Goal: Task Accomplishment & Management: Manage account settings

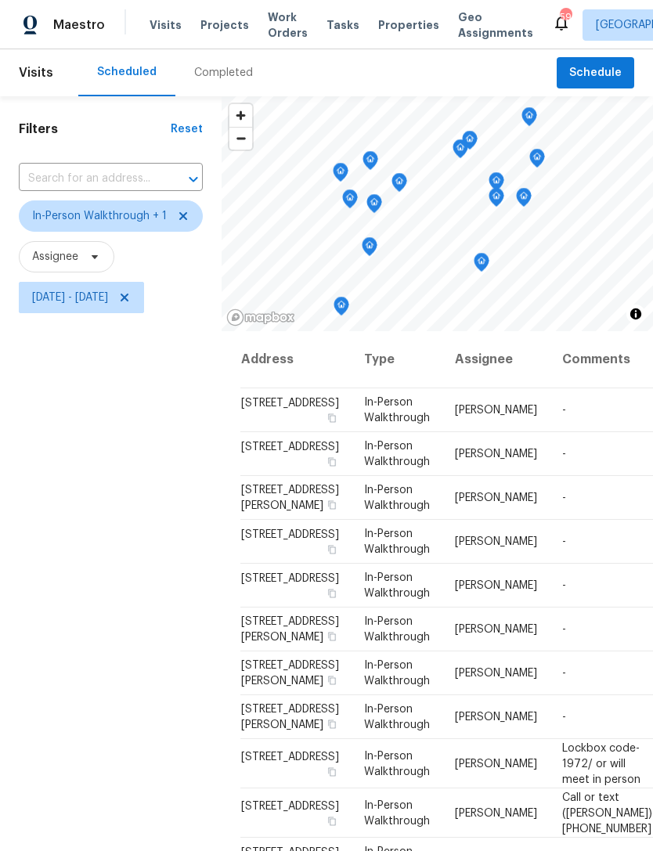
click at [224, 9] on div "Visits Projects Work Orders Tasks Properties Geo Assignments" at bounding box center [351, 24] width 402 height 31
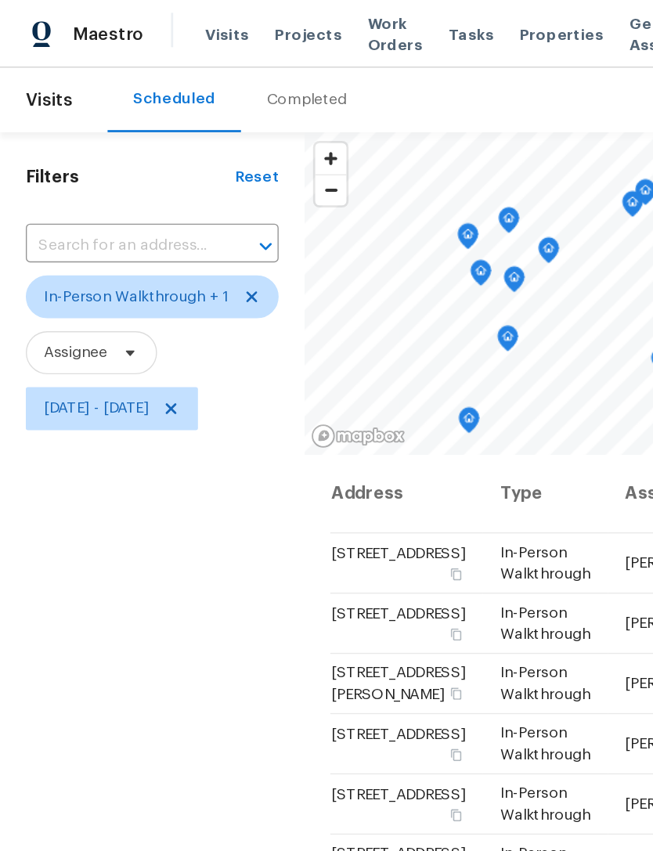
scroll to position [323, 0]
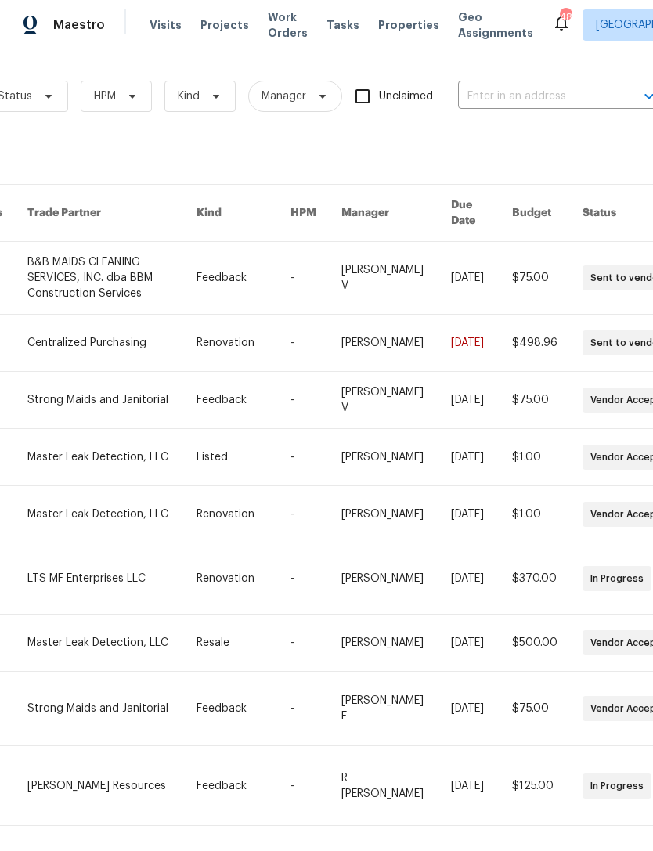
scroll to position [0, 207]
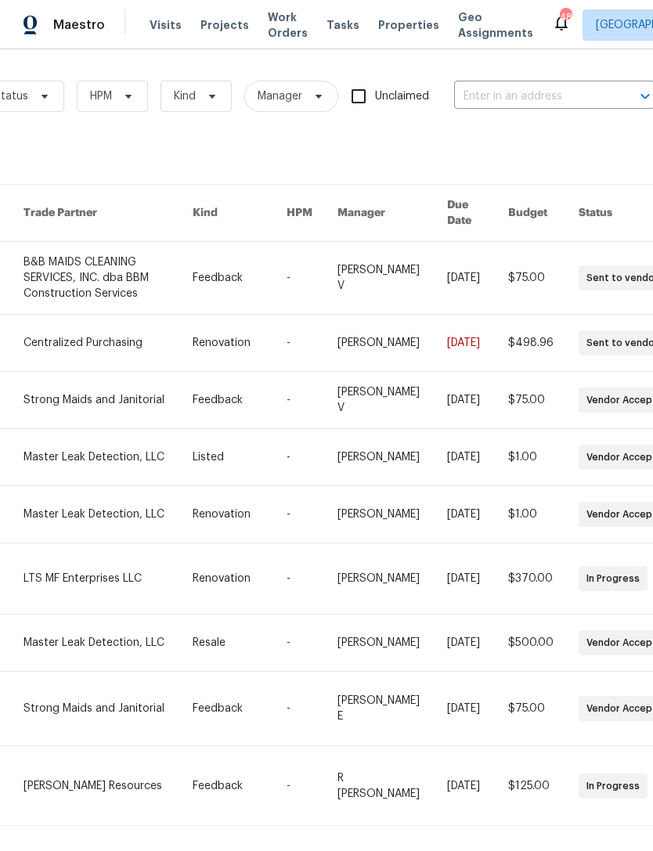
click at [599, 109] on input "text" at bounding box center [532, 97] width 157 height 24
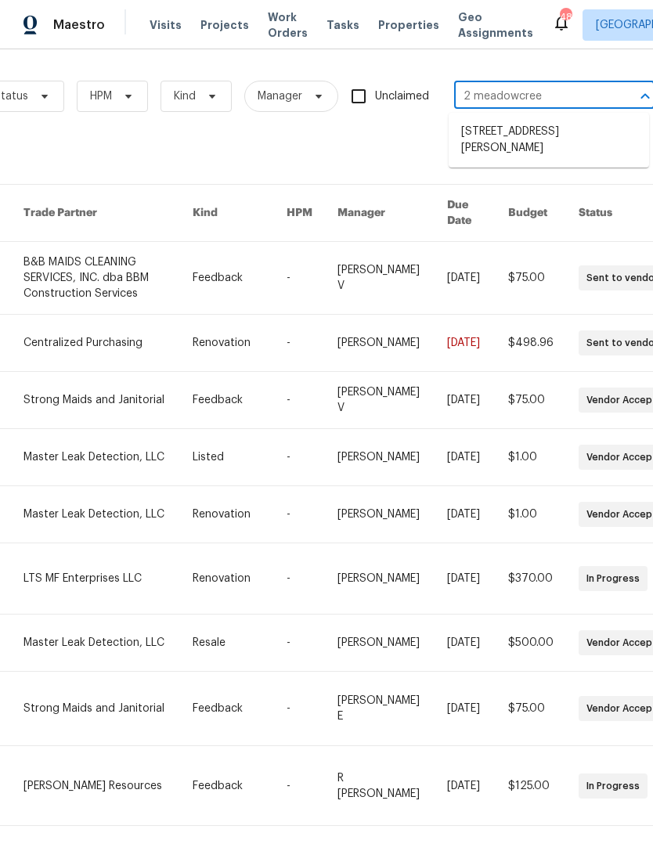
type input "2 meadowcreek"
click at [576, 143] on li "[STREET_ADDRESS][PERSON_NAME]" at bounding box center [549, 140] width 200 height 42
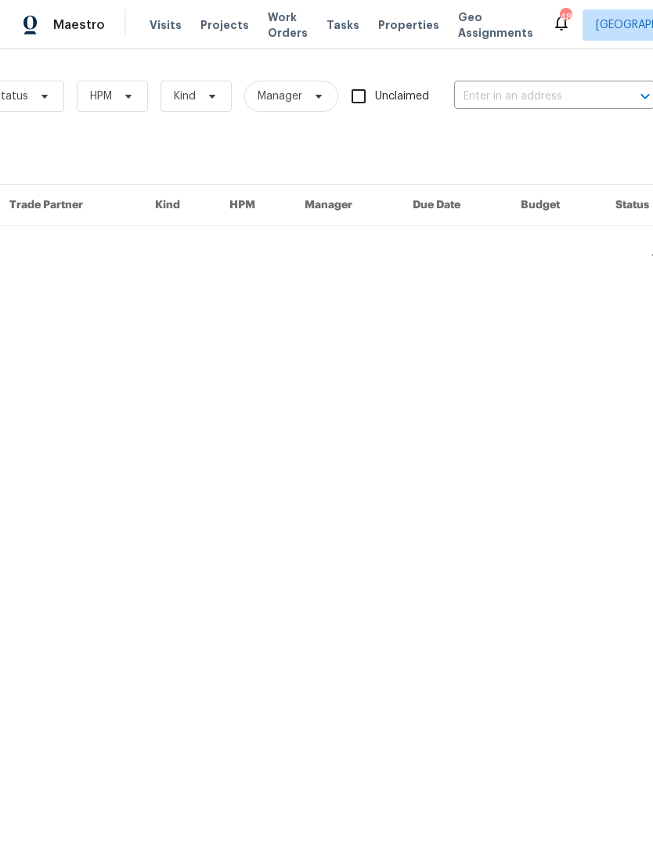
type input "[STREET_ADDRESS][PERSON_NAME]"
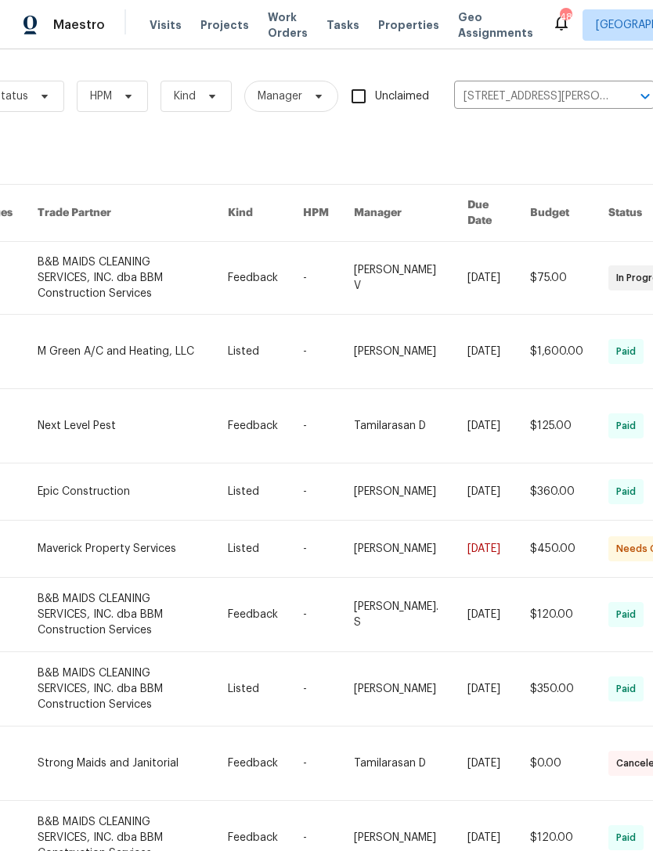
click at [121, 265] on link at bounding box center [133, 278] width 190 height 72
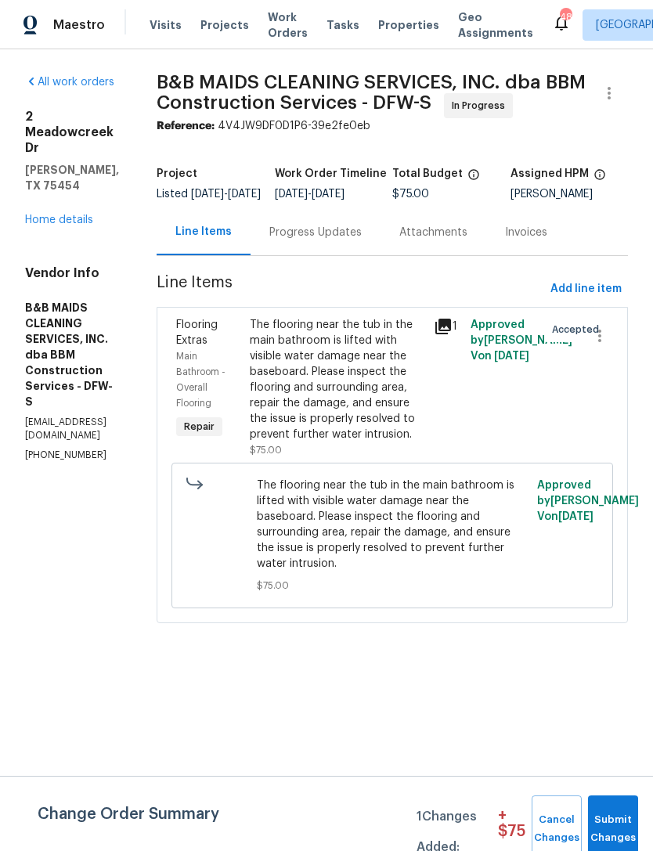
click at [424, 442] on div "The flooring near the tub in the main bathroom is lifted with visible water dam…" at bounding box center [337, 379] width 175 height 125
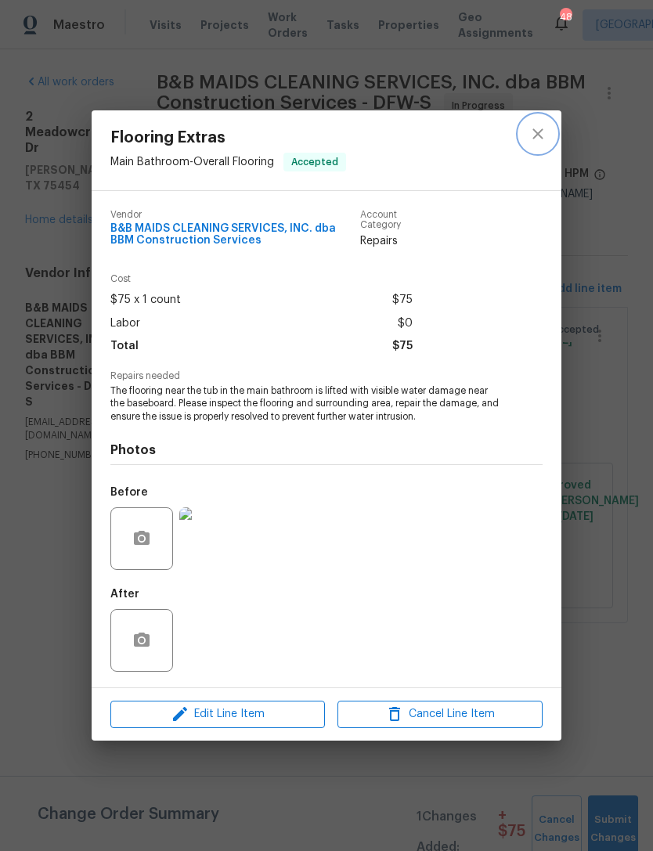
click at [539, 139] on icon "close" at bounding box center [538, 133] width 19 height 19
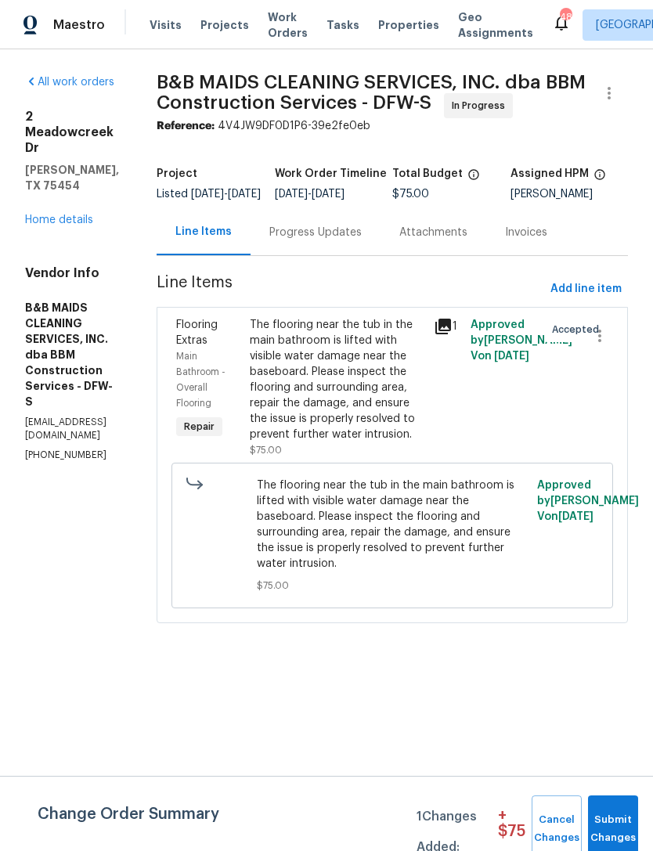
click at [81, 215] on link "Home details" at bounding box center [59, 220] width 68 height 11
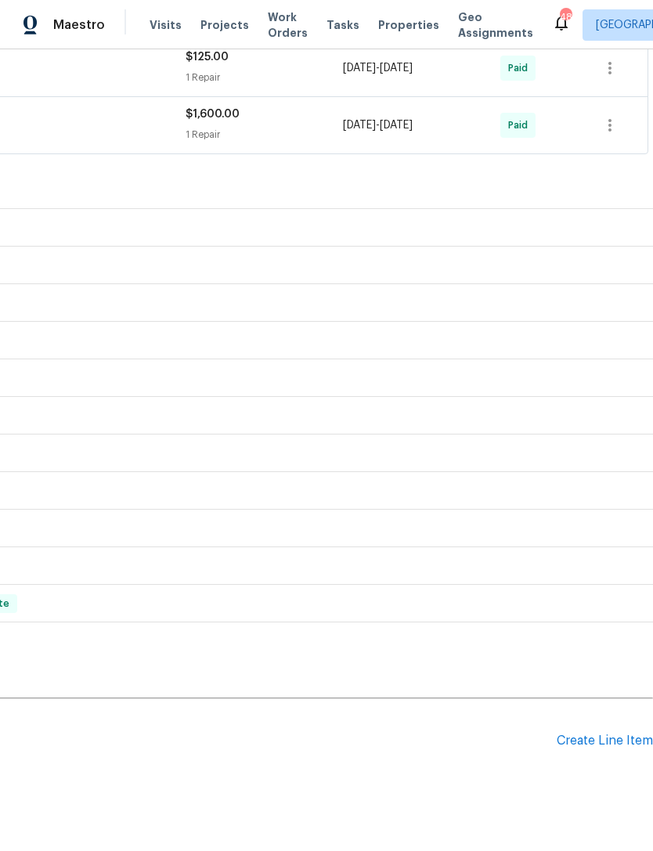
scroll to position [479, 232]
click at [627, 750] on div "Create Line Item" at bounding box center [605, 743] width 96 height 15
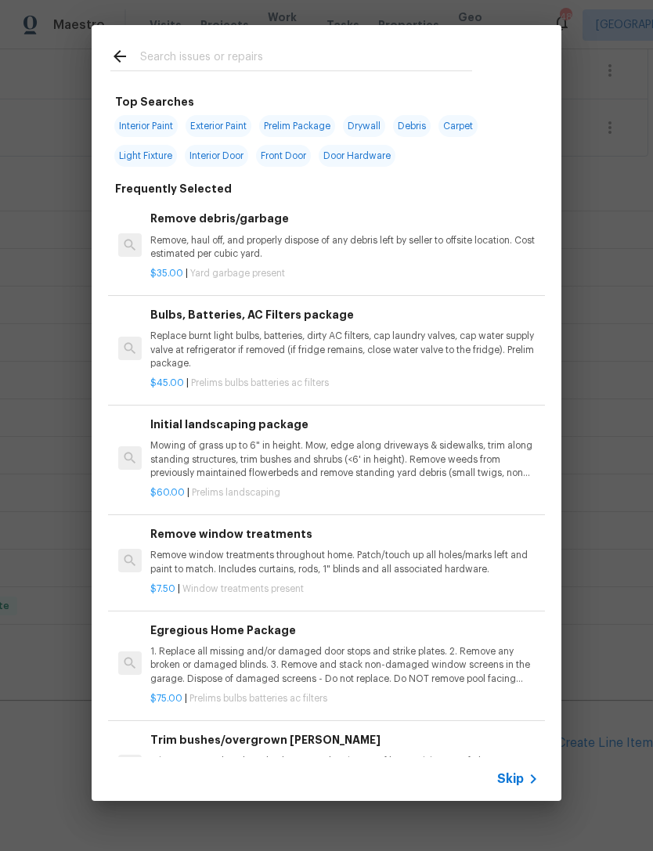
click at [597, 196] on div "Top Searches Interior Paint Exterior Paint Prelim Package Drywall Debris Carpet…" at bounding box center [326, 413] width 653 height 826
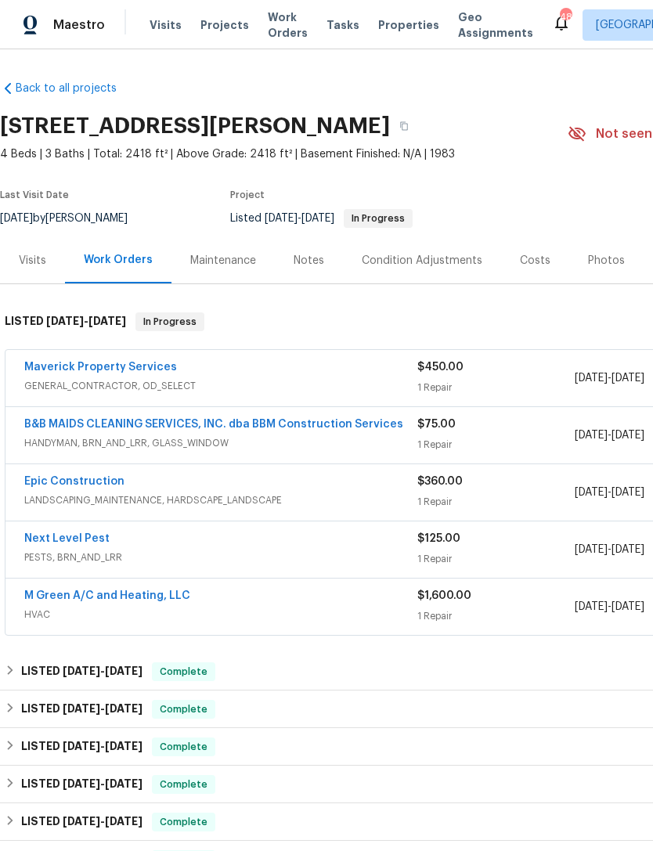
scroll to position [0, 0]
click at [137, 381] on span "GENERAL_CONTRACTOR, OD_SELECT" at bounding box center [220, 386] width 393 height 16
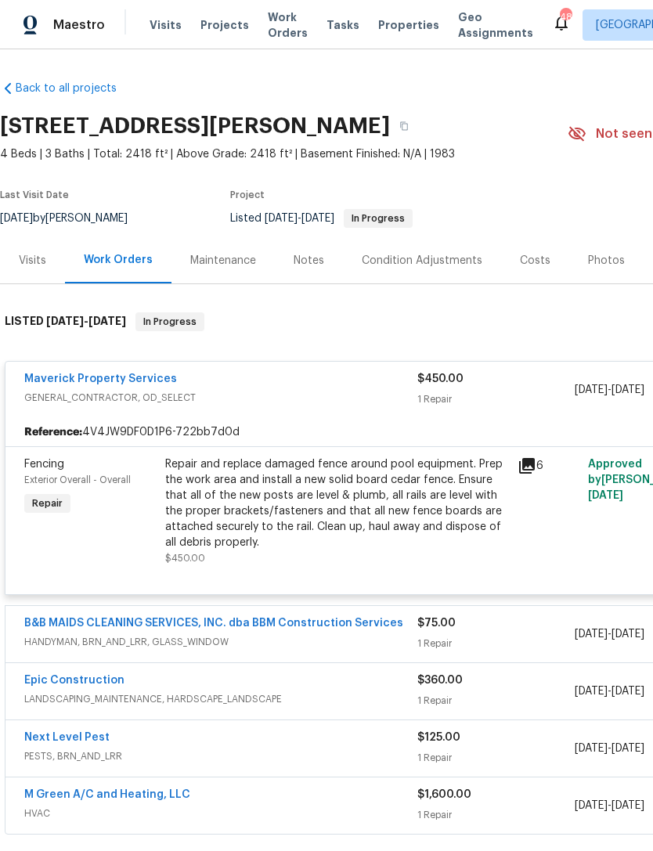
click at [130, 396] on span "GENERAL_CONTRACTOR, OD_SELECT" at bounding box center [220, 398] width 393 height 16
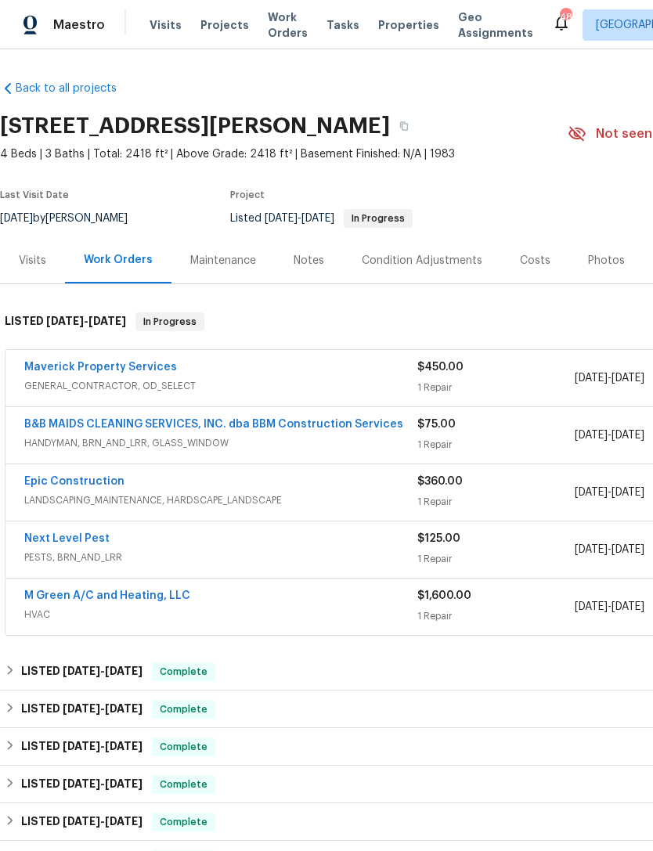
click at [140, 382] on span "GENERAL_CONTRACTOR, OD_SELECT" at bounding box center [220, 386] width 393 height 16
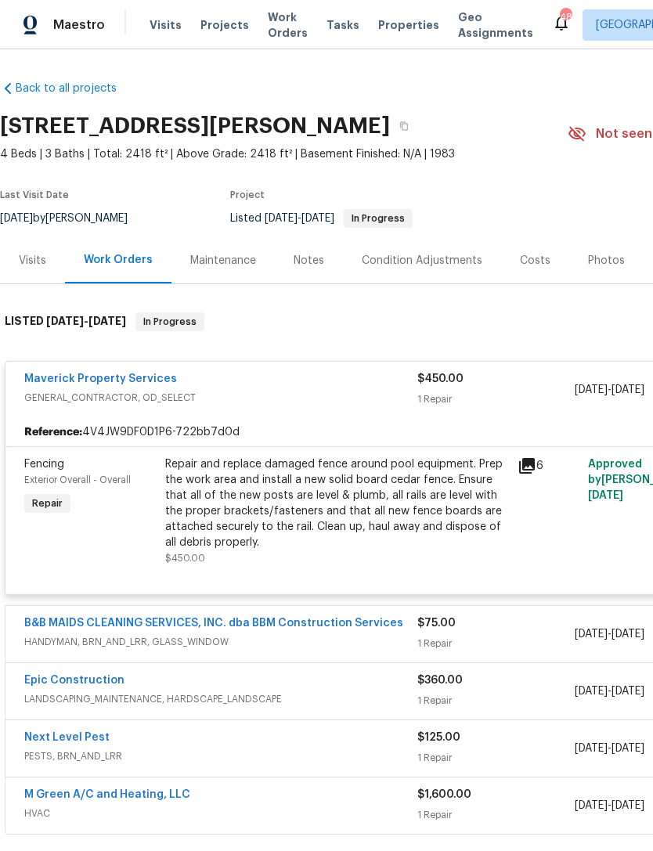
click at [135, 375] on link "Maverick Property Services" at bounding box center [100, 378] width 153 height 11
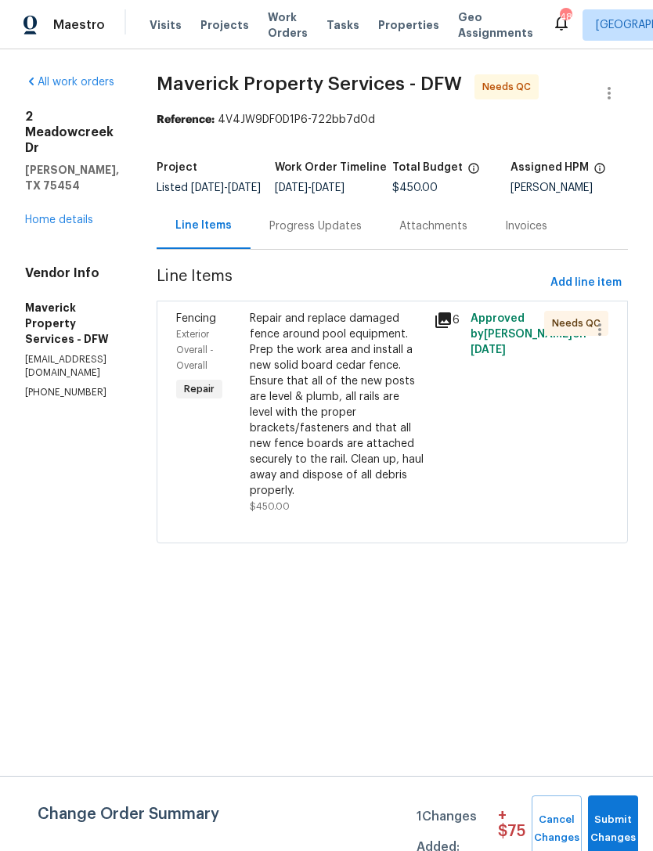
click at [362, 234] on div "Progress Updates" at bounding box center [315, 226] width 92 height 16
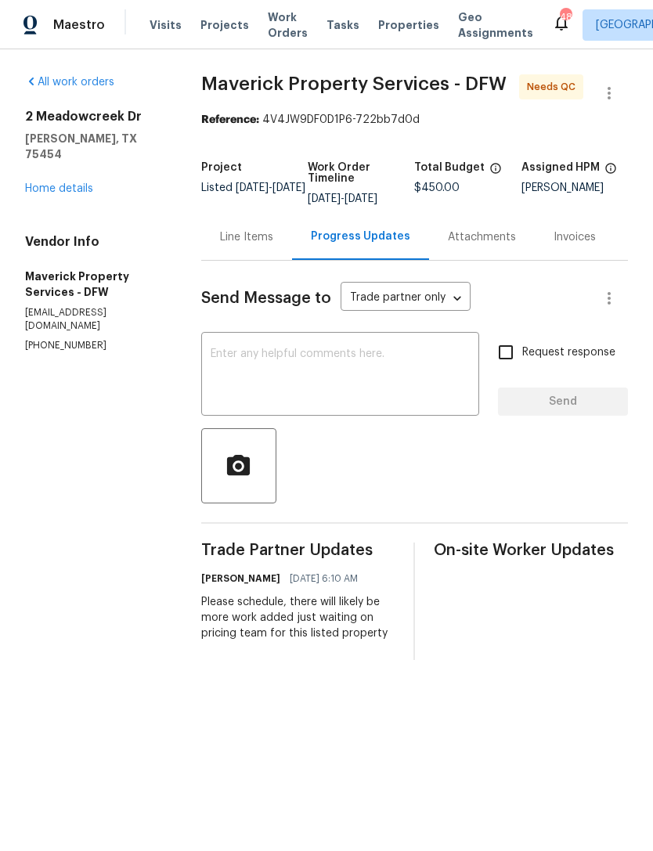
click at [273, 245] on div "Line Items" at bounding box center [246, 237] width 53 height 16
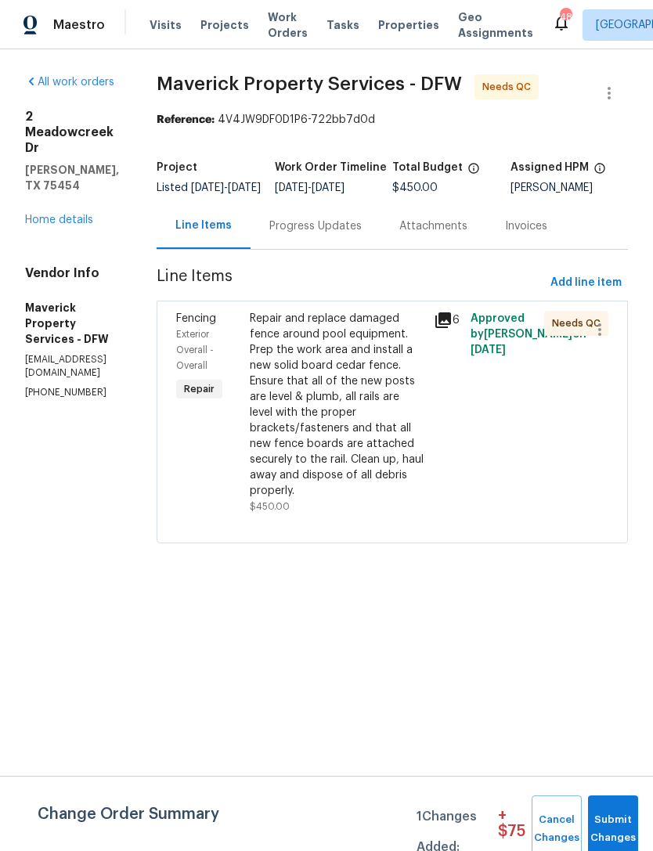
click at [527, 519] on div "Approved by [PERSON_NAME] on [DATE]" at bounding box center [503, 412] width 74 height 213
click at [388, 499] on div "Repair and replace damaged fence around pool equipment. Prep the work area and …" at bounding box center [337, 405] width 175 height 188
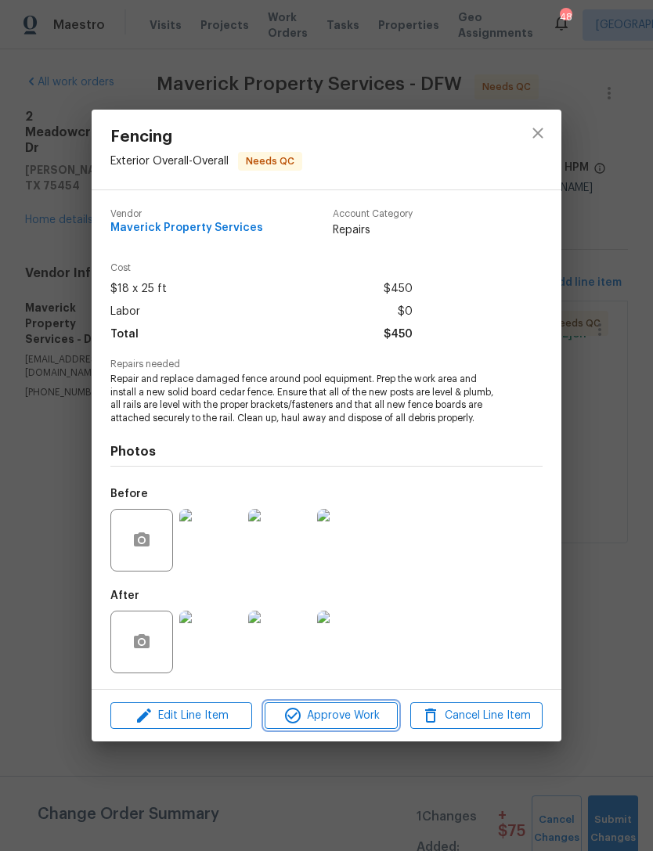
click at [376, 720] on span "Approve Work" at bounding box center [330, 716] width 123 height 20
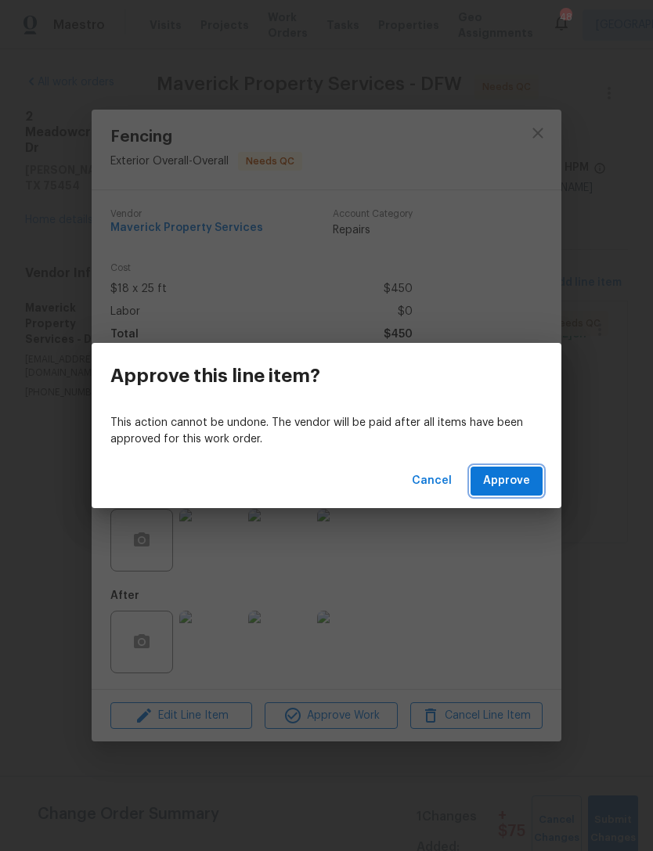
click at [530, 488] on button "Approve" at bounding box center [507, 481] width 72 height 29
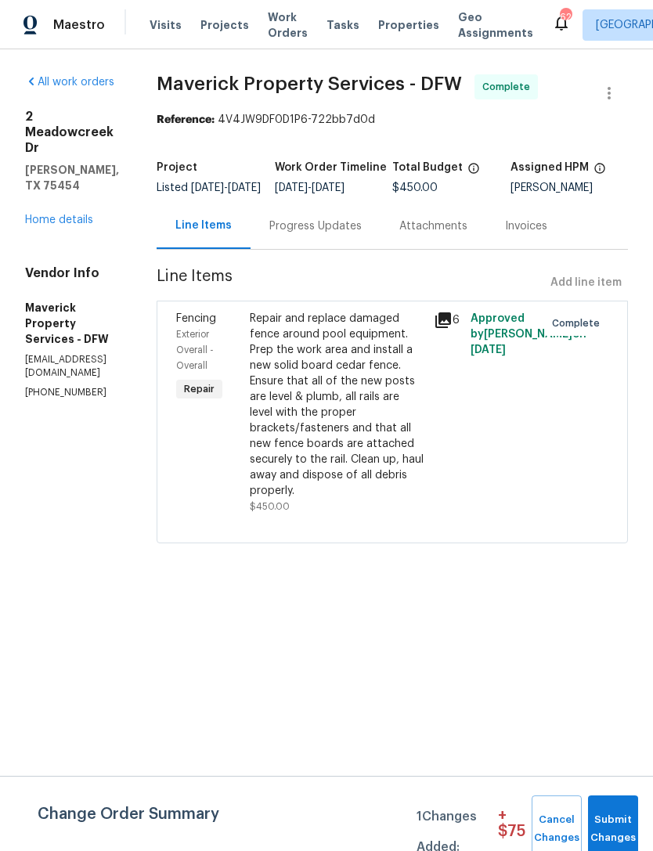
click at [73, 215] on link "Home details" at bounding box center [59, 220] width 68 height 11
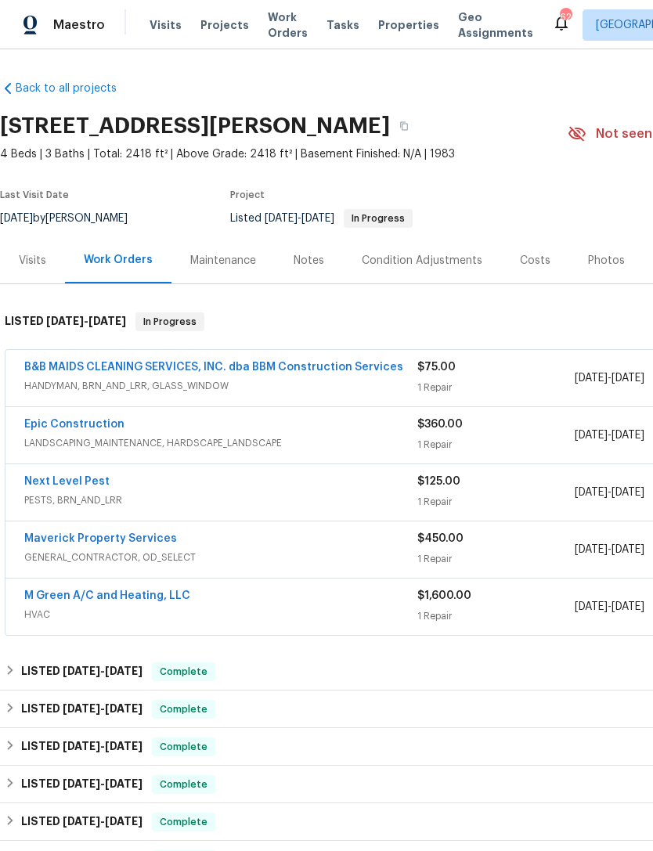
click at [348, 372] on link "B&B MAIDS CLEANING SERVICES, INC. dba BBM Construction Services" at bounding box center [213, 367] width 379 height 11
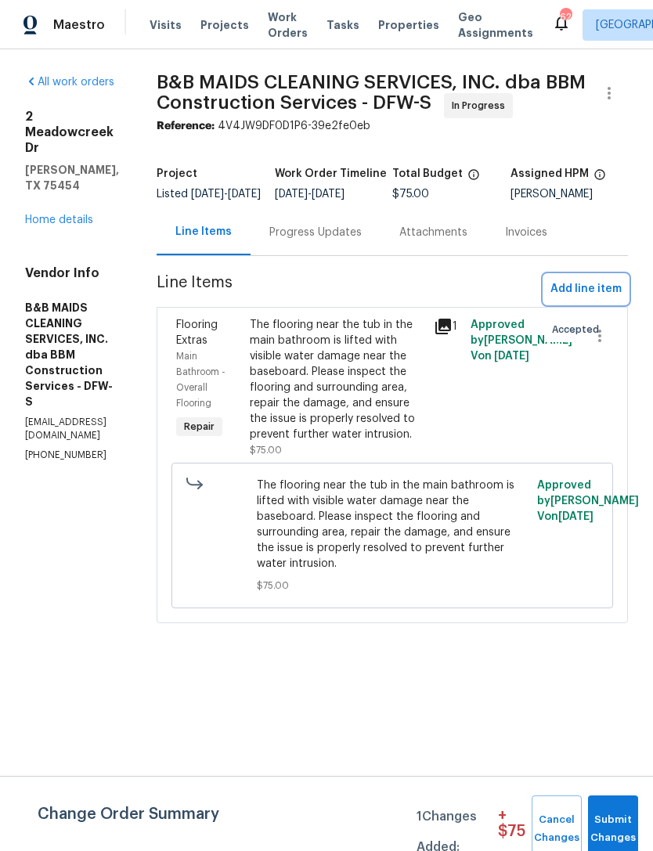
click at [597, 299] on span "Add line item" at bounding box center [585, 290] width 71 height 20
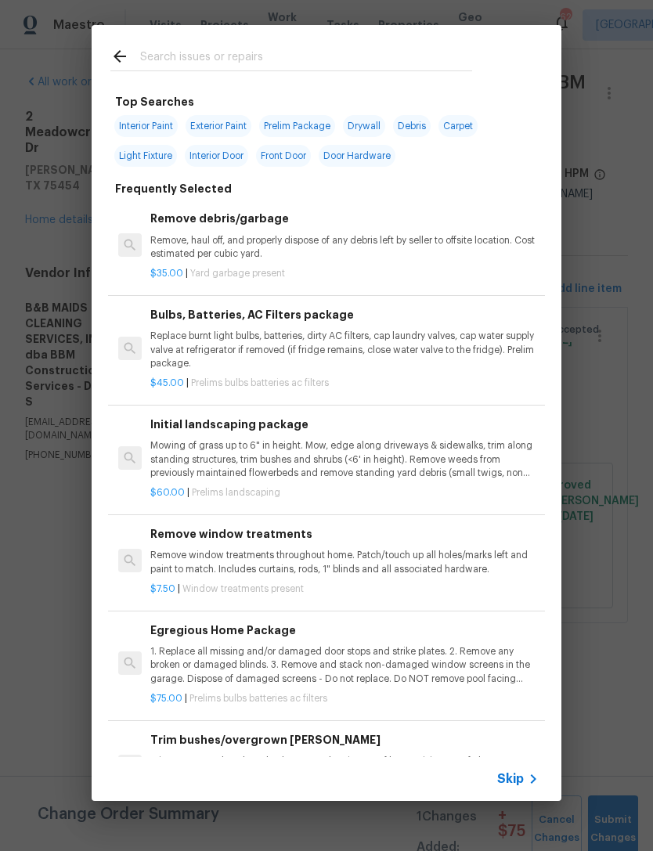
click at [418, 48] on input "text" at bounding box center [306, 58] width 332 height 23
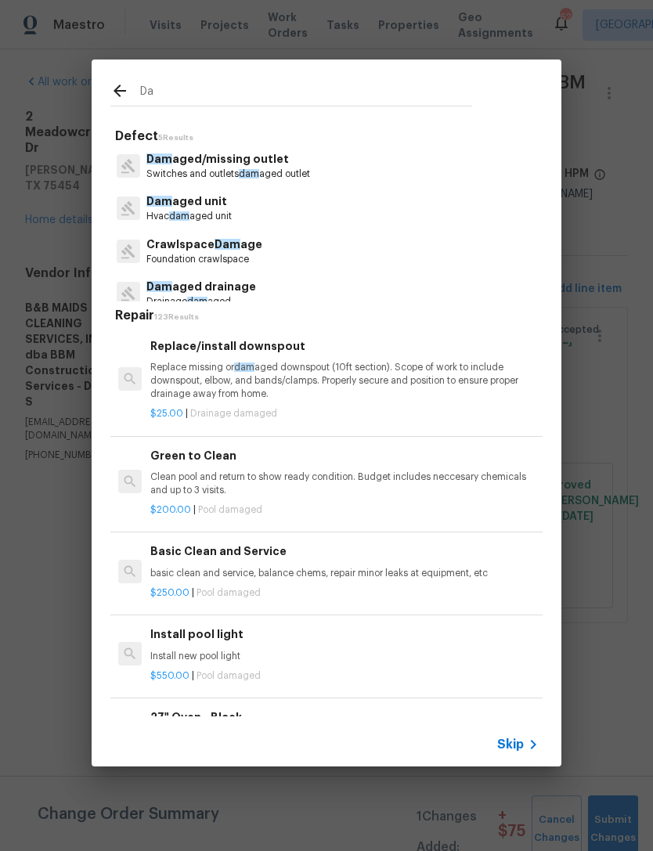
type input "D"
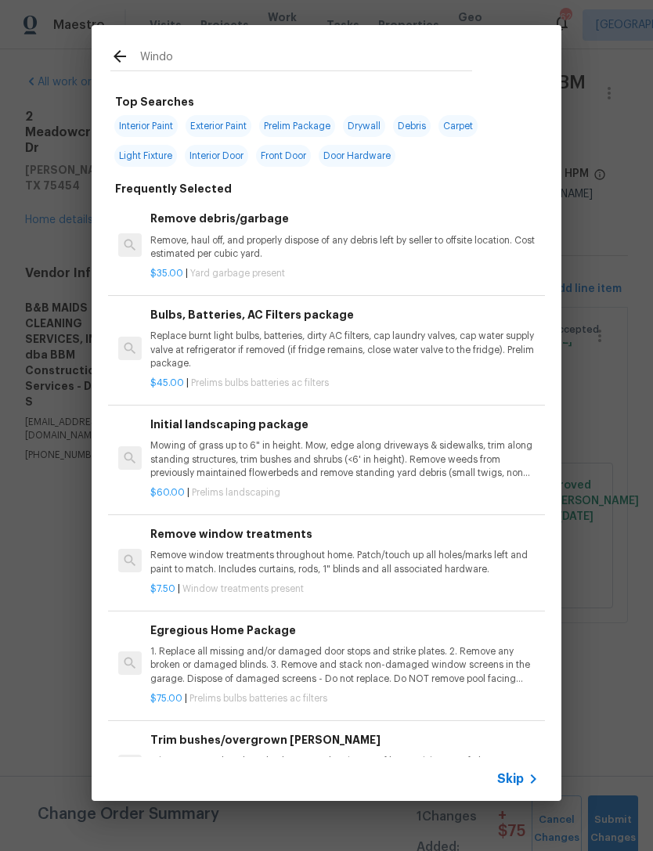
type input "Window"
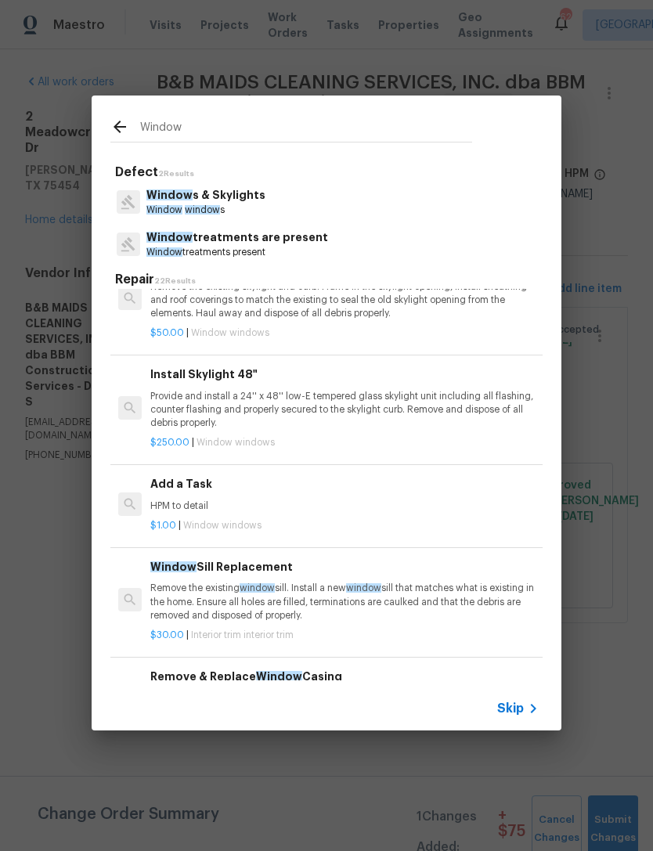
scroll to position [1197, 0]
click at [364, 500] on p "HPM to detail" at bounding box center [344, 506] width 388 height 13
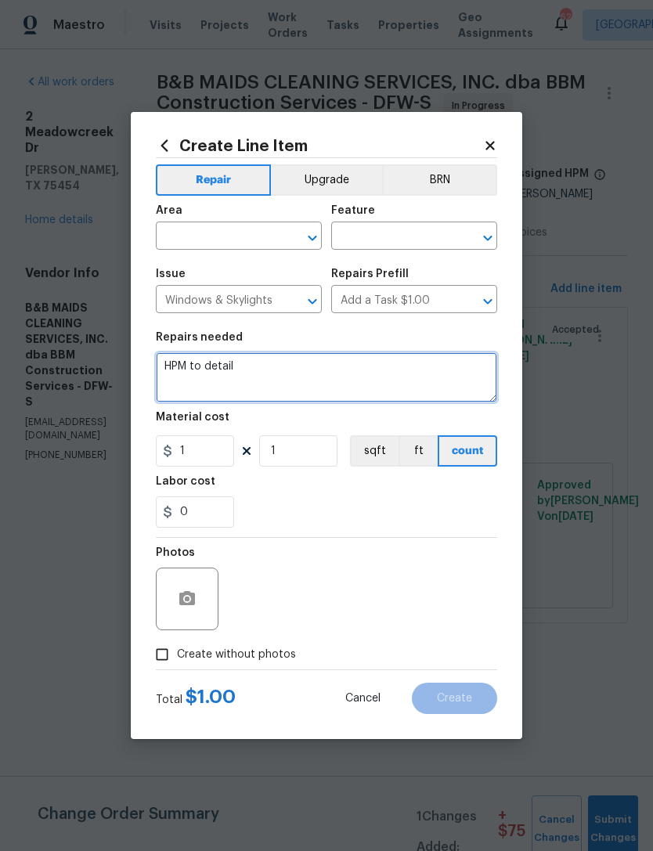
click at [248, 374] on textarea "HPM to detail" at bounding box center [326, 377] width 341 height 50
click at [248, 373] on textarea "HPM to detail" at bounding box center [326, 377] width 341 height 50
click at [236, 377] on textarea "HPM to detail" at bounding box center [326, 377] width 341 height 50
click at [202, 381] on textarea "HPM to detail" at bounding box center [326, 377] width 341 height 50
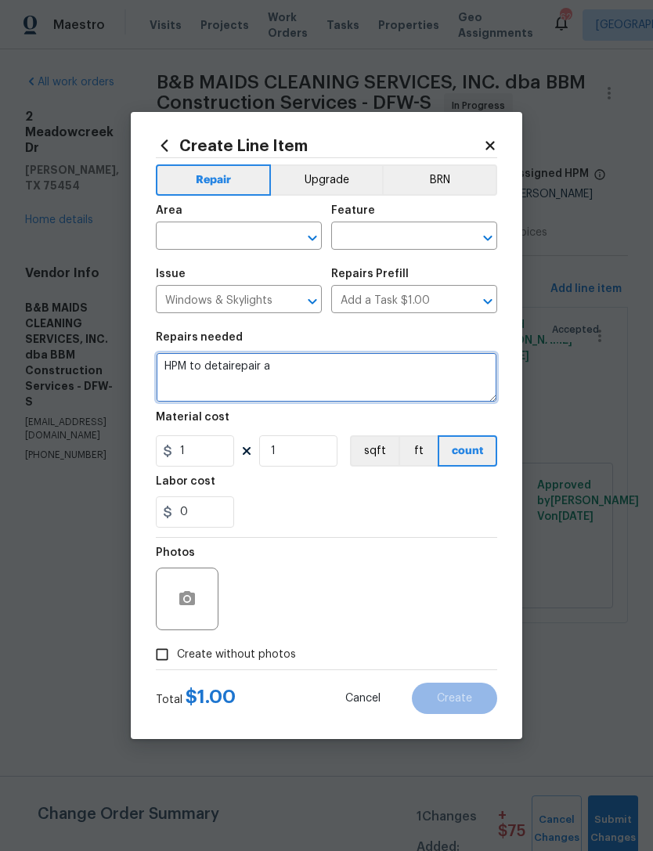
click at [233, 366] on textarea "HPM to detairepair a" at bounding box center [326, 377] width 341 height 50
click at [218, 375] on textarea "HPM to detairepair a" at bounding box center [326, 377] width 341 height 50
click at [217, 375] on textarea "HPM to detairepair a" at bounding box center [326, 377] width 341 height 50
type textarea "Repair and reinstall damaged window. Ensure proper function"
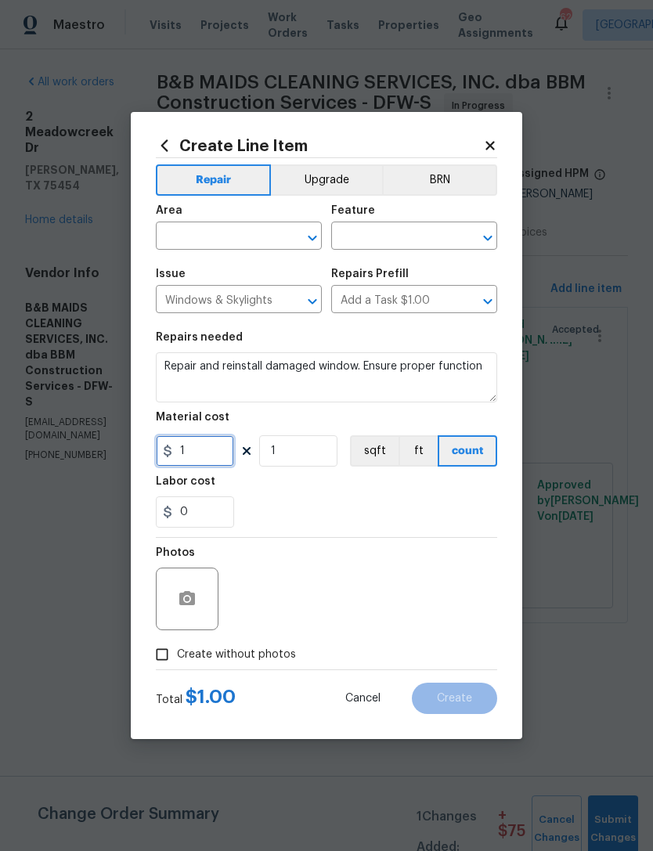
click at [204, 461] on input "1" at bounding box center [195, 450] width 78 height 31
type input "125"
click at [333, 537] on section "Repairs needed Repair and reinstall damaged window. Ensure proper function Mate…" at bounding box center [326, 430] width 341 height 215
click at [200, 586] on button "button" at bounding box center [187, 599] width 38 height 38
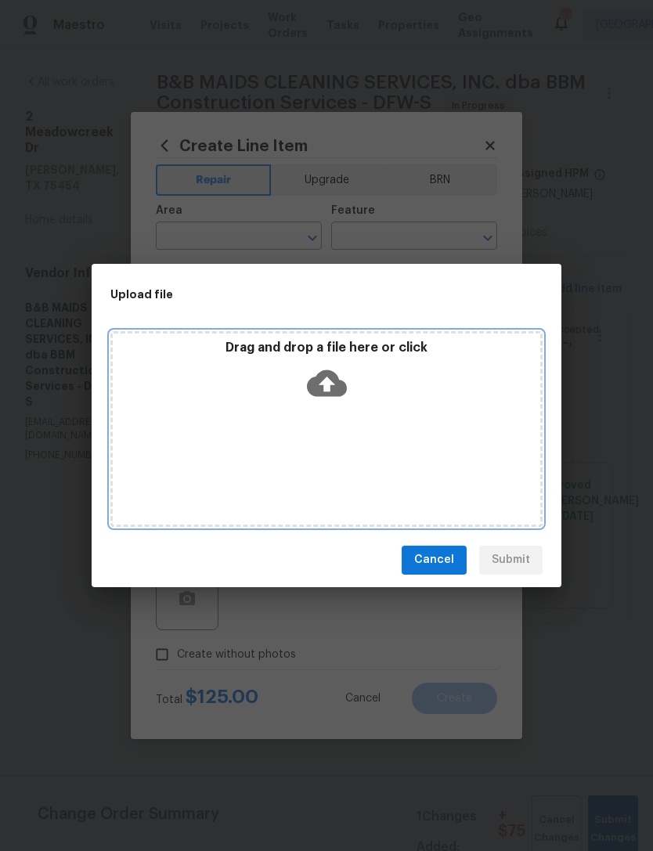
click at [356, 387] on div "Drag and drop a file here or click" at bounding box center [327, 373] width 428 height 67
click at [327, 381] on icon at bounding box center [327, 383] width 40 height 40
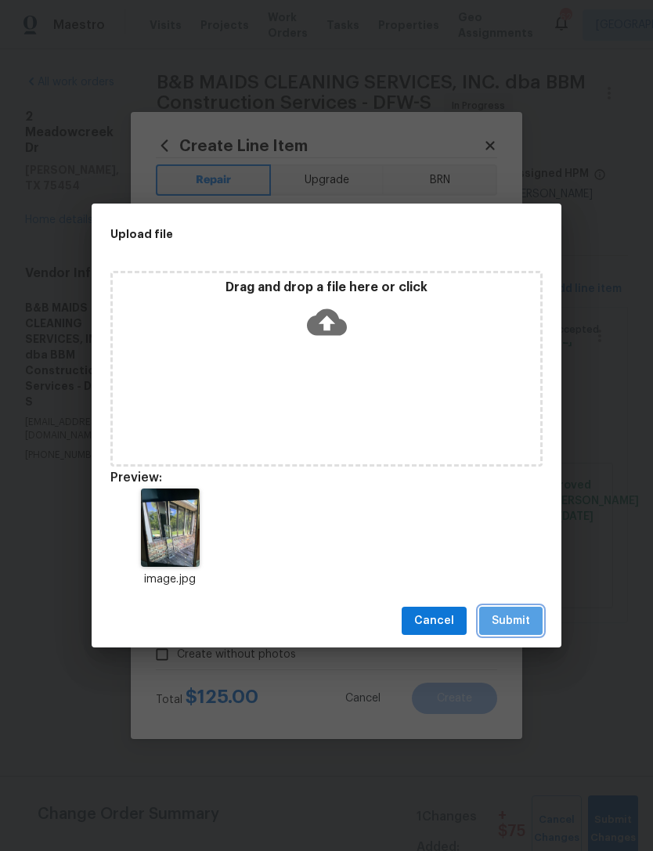
click at [522, 623] on span "Submit" at bounding box center [511, 622] width 38 height 20
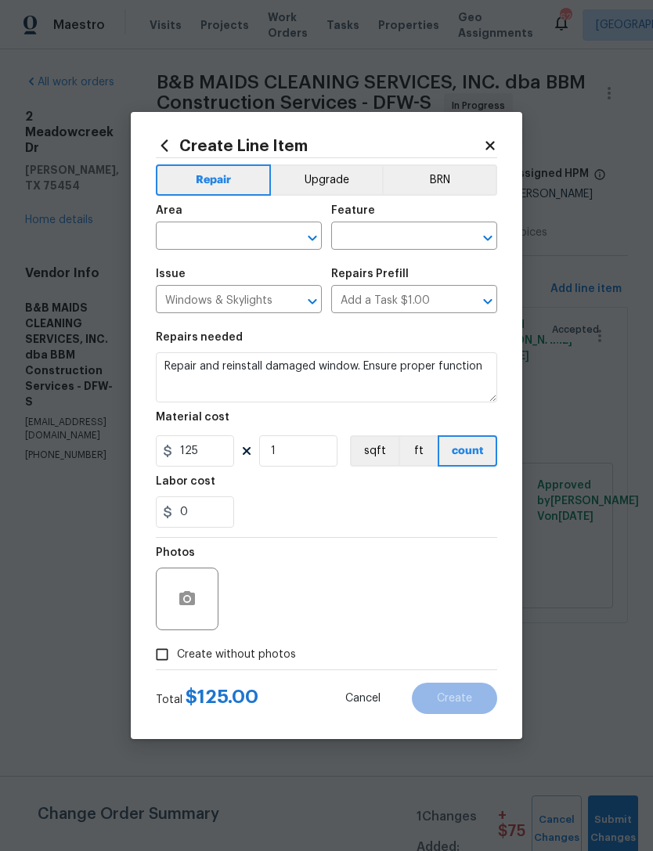
click at [254, 229] on input "text" at bounding box center [217, 237] width 122 height 24
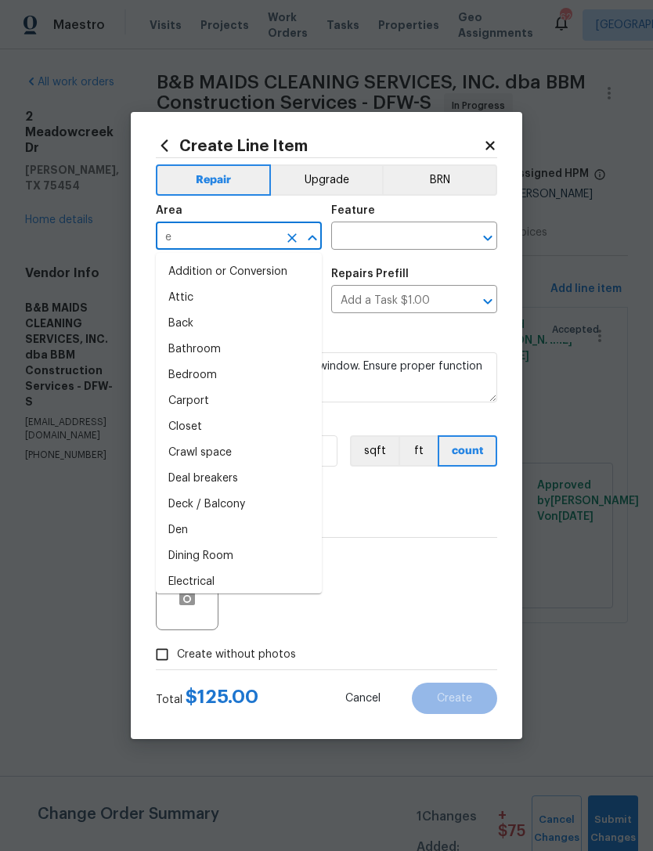
type input "ex"
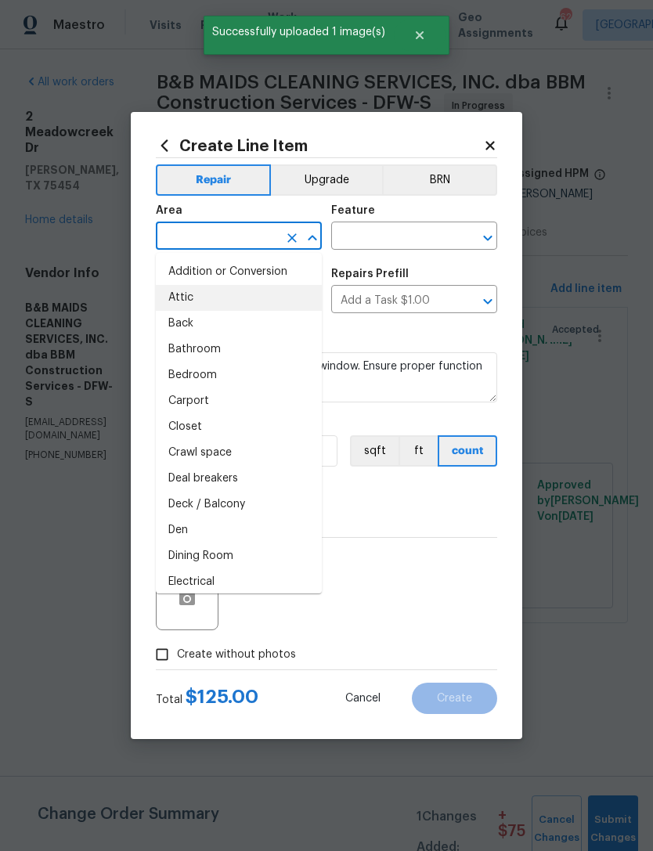
click at [294, 299] on li "Attic" at bounding box center [239, 298] width 166 height 26
type input "Attic"
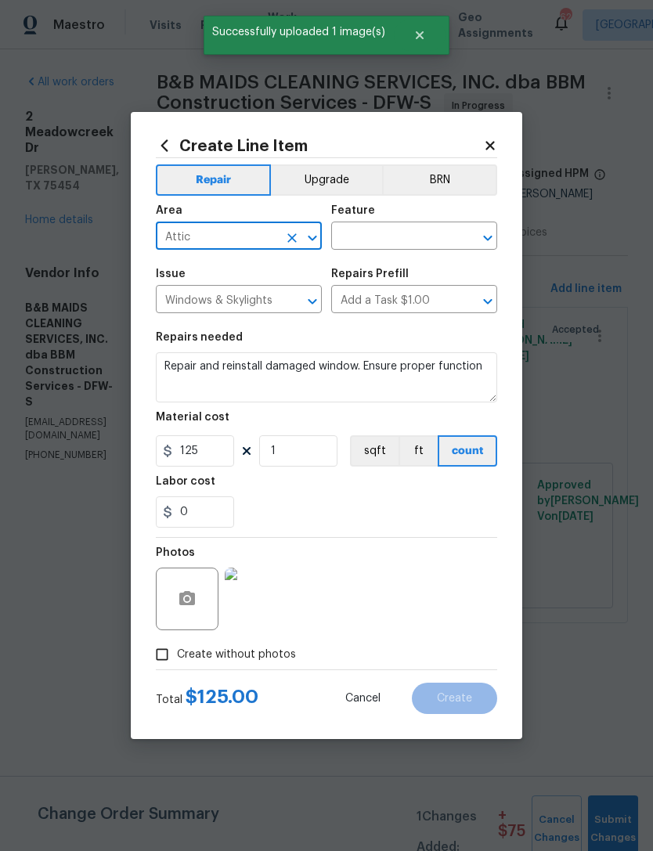
click at [290, 240] on icon "Clear" at bounding box center [291, 237] width 9 height 9
click at [274, 297] on li "Exterior Overall" at bounding box center [239, 298] width 166 height 26
type input "Exterior Overall"
click at [425, 238] on input "text" at bounding box center [392, 237] width 122 height 24
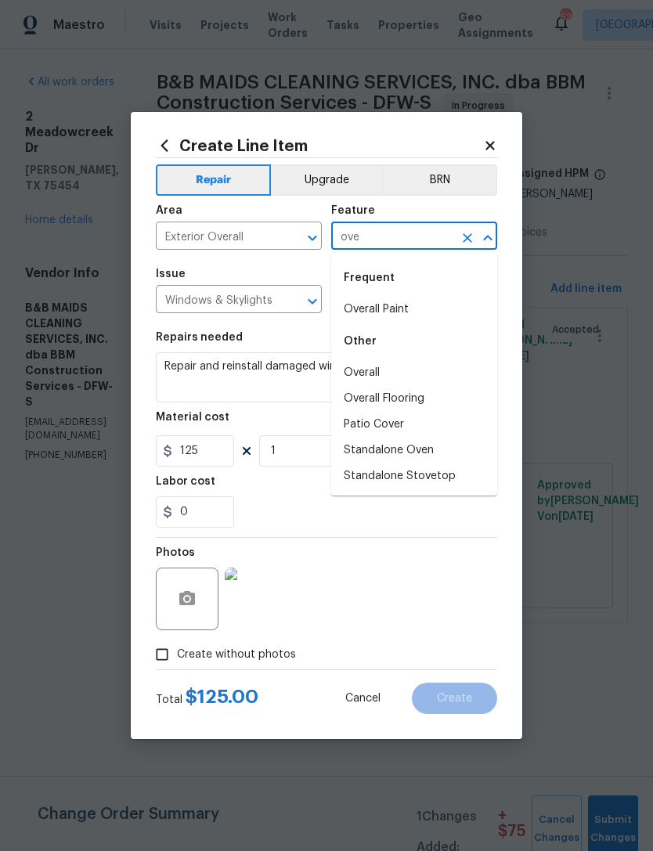
click at [387, 378] on li "Overall" at bounding box center [414, 373] width 166 height 26
type input "Overall"
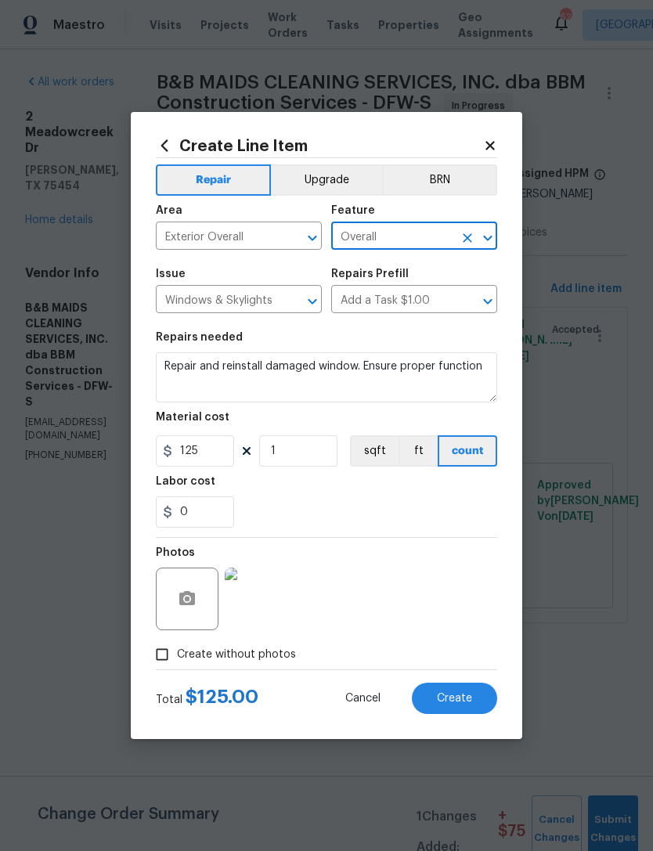
click at [435, 521] on div "0" at bounding box center [326, 511] width 341 height 31
click at [466, 708] on button "Create" at bounding box center [454, 698] width 85 height 31
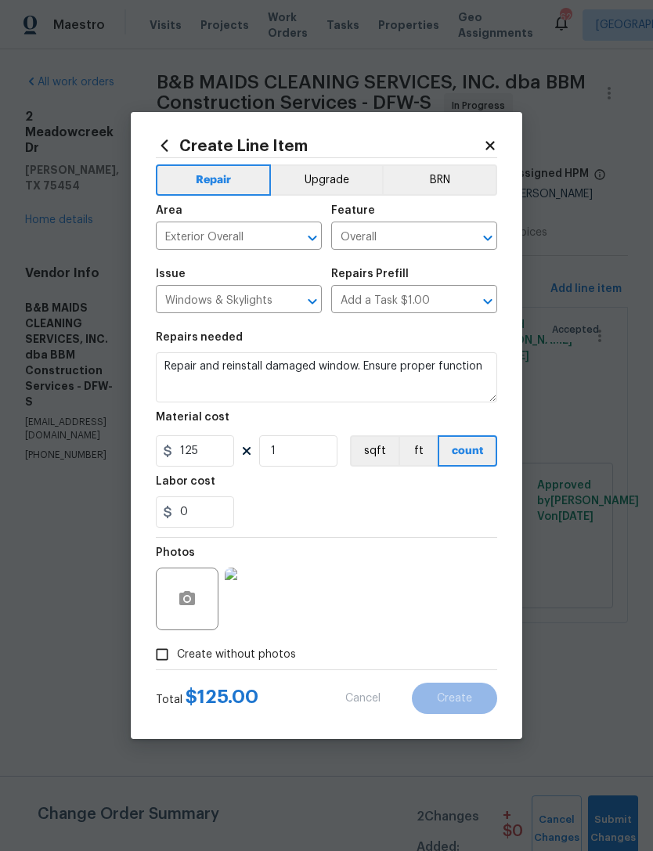
type input "0"
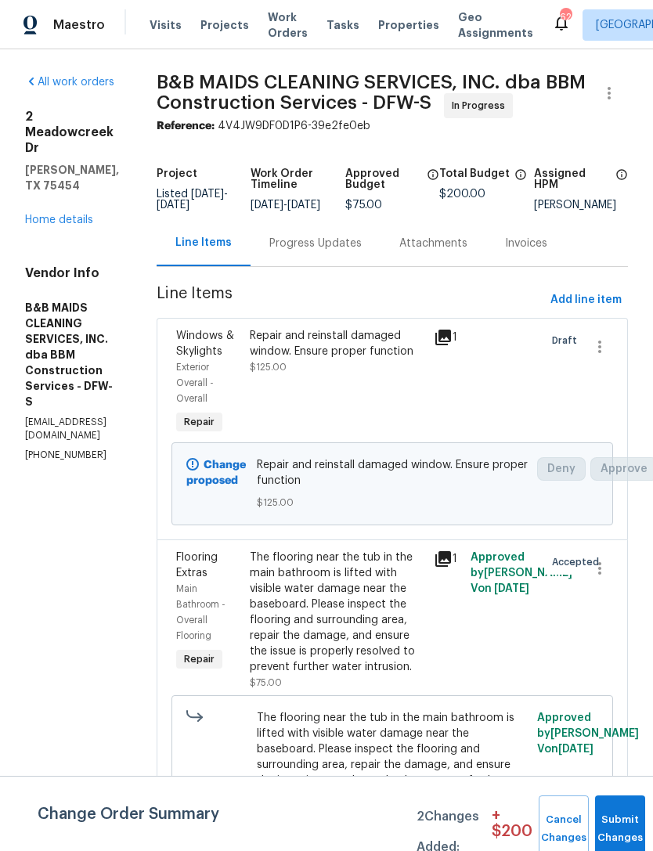
click at [593, 351] on div "Windows & Skylights Exterior Overall - Overall Repair Repair and reinstall dama…" at bounding box center [392, 429] width 471 height 222
click at [592, 351] on div "Windows & Skylights Exterior Overall - Overall Repair Repair and reinstall dama…" at bounding box center [392, 429] width 471 height 222
click at [594, 310] on span "Add line item" at bounding box center [585, 300] width 71 height 20
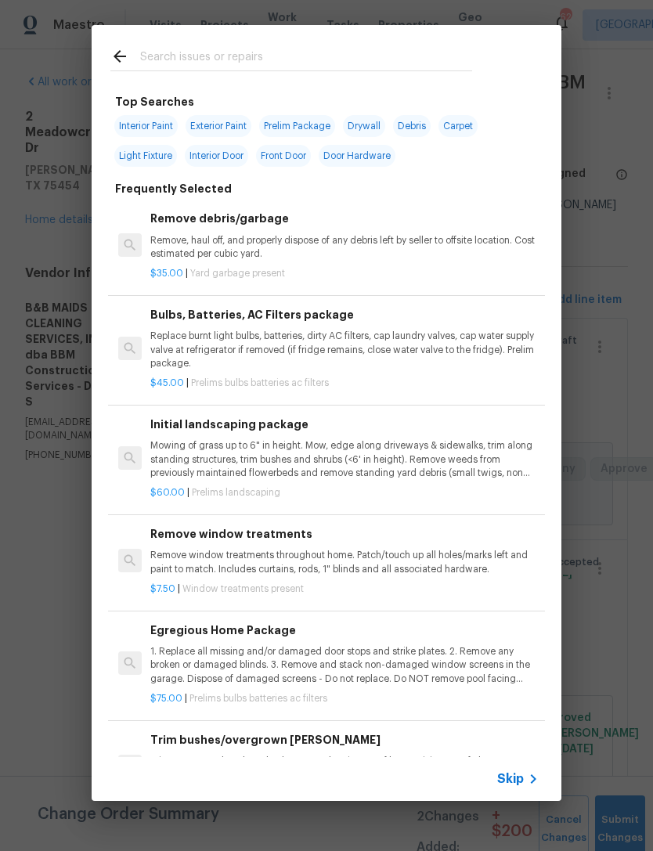
click at [395, 70] on input "text" at bounding box center [306, 58] width 332 height 23
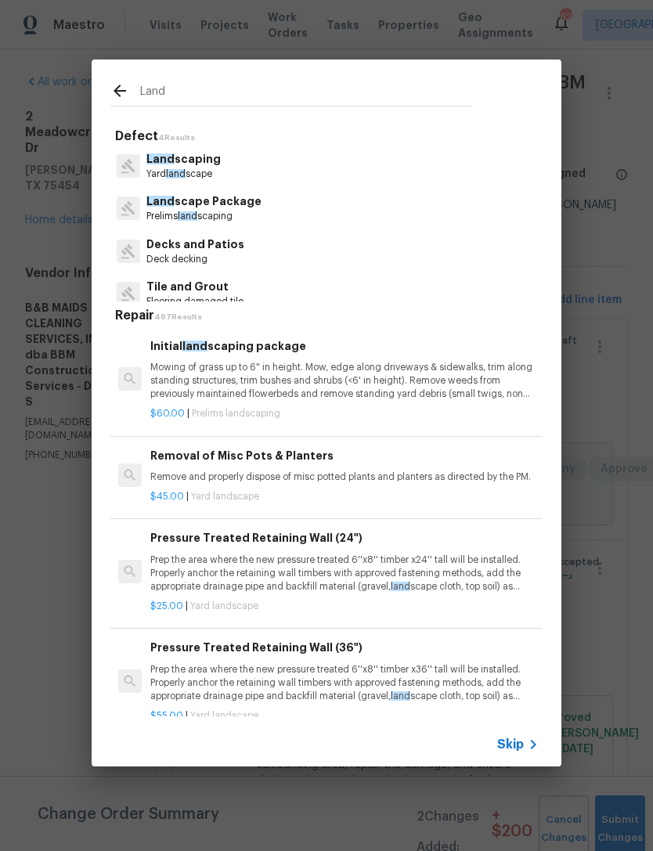
type input "Land"
click at [343, 212] on div "Land scape Package Prelims land scaping" at bounding box center [326, 208] width 432 height 42
click at [240, 217] on p "Prelims land scaping" at bounding box center [203, 216] width 115 height 13
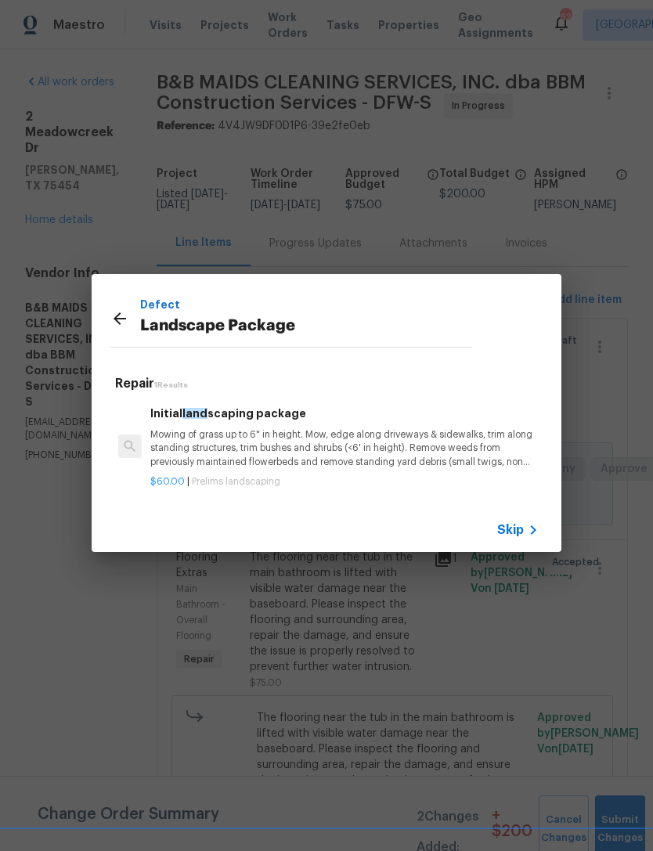
click at [278, 411] on h6 "Initial land scaping package" at bounding box center [344, 413] width 388 height 17
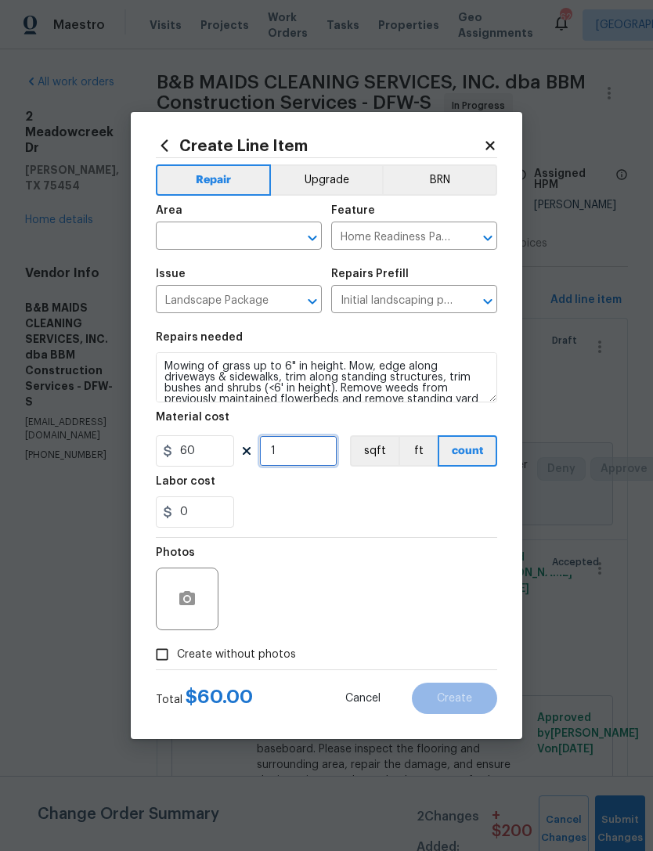
click at [314, 454] on input "1" at bounding box center [298, 450] width 78 height 31
click at [314, 453] on input "1" at bounding box center [298, 450] width 78 height 31
type input "5"
click at [348, 523] on div "0" at bounding box center [326, 511] width 341 height 31
click at [256, 240] on input "text" at bounding box center [217, 237] width 122 height 24
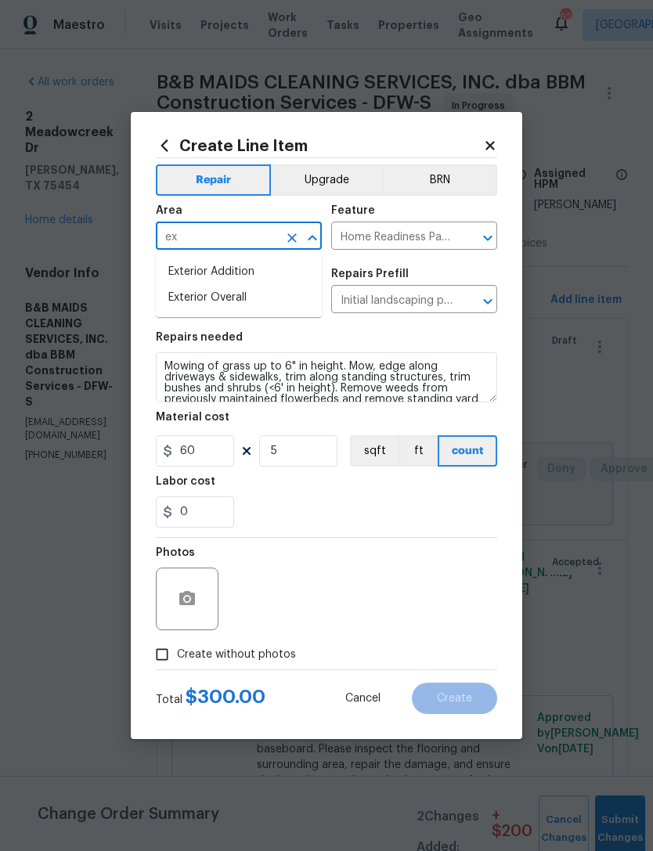
click at [279, 297] on li "Exterior Overall" at bounding box center [239, 298] width 166 height 26
type input "Exterior Overall"
click at [350, 547] on div "Photos" at bounding box center [326, 589] width 341 height 102
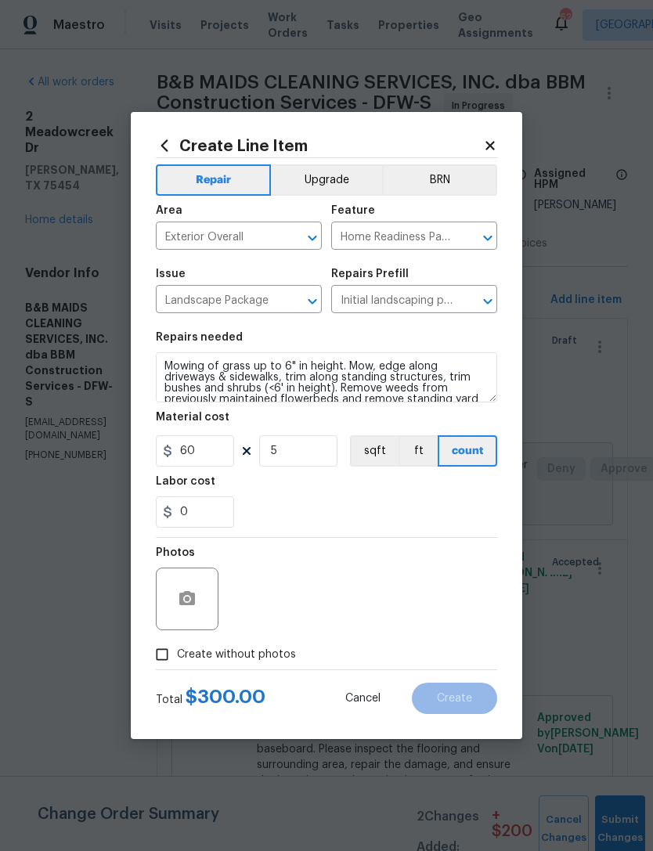
click at [272, 658] on span "Create without photos" at bounding box center [236, 655] width 119 height 16
click at [177, 658] on input "Create without photos" at bounding box center [162, 655] width 30 height 30
checkbox input "true"
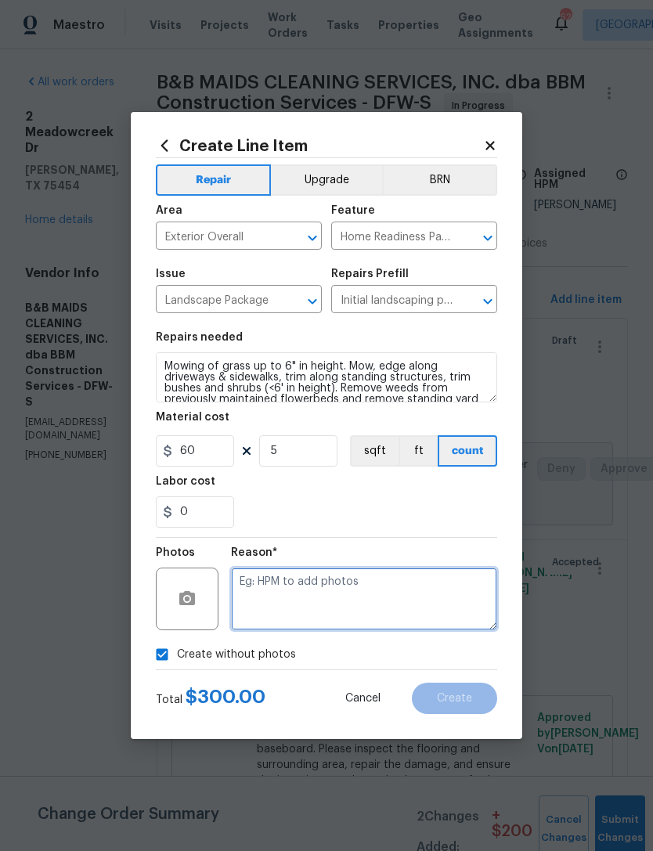
click at [316, 604] on textarea at bounding box center [364, 599] width 266 height 63
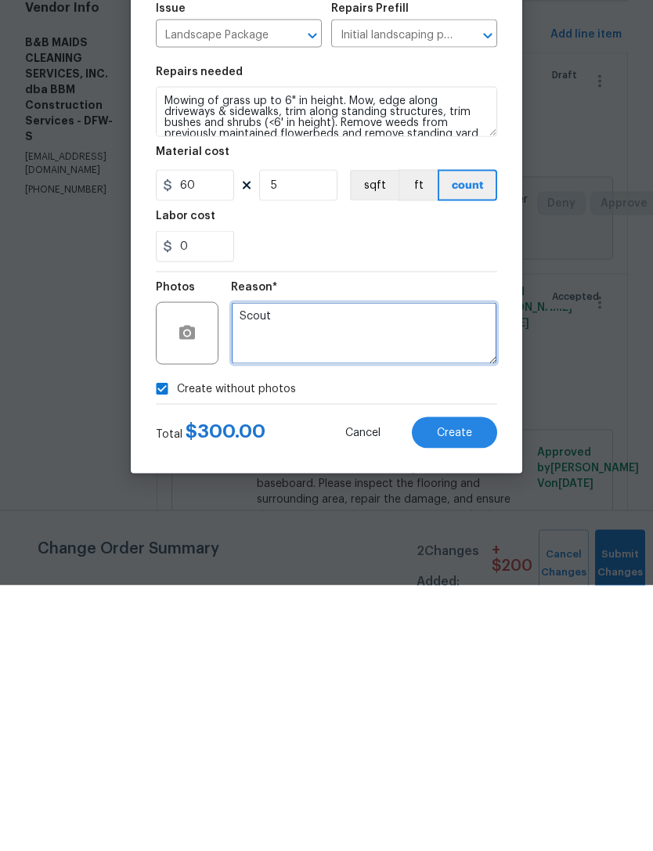
type textarea "Scout"
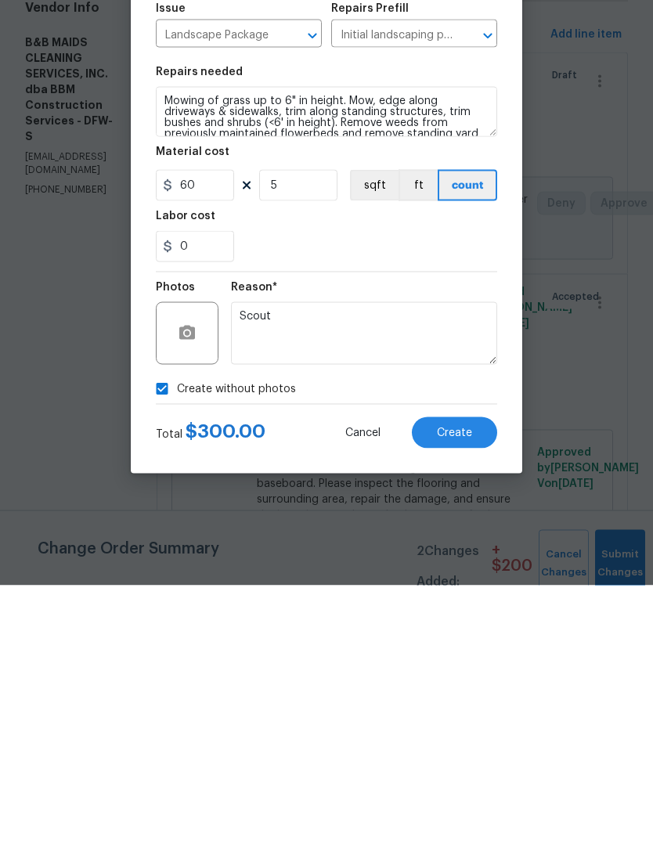
click at [474, 683] on button "Create" at bounding box center [454, 698] width 85 height 31
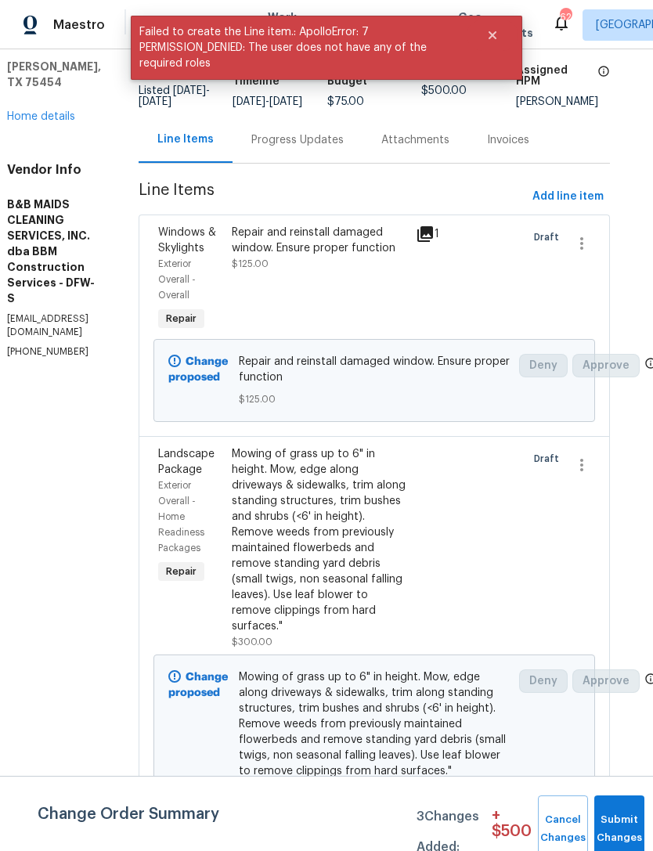
scroll to position [103, 19]
click at [588, 207] on span "Add line item" at bounding box center [567, 197] width 71 height 20
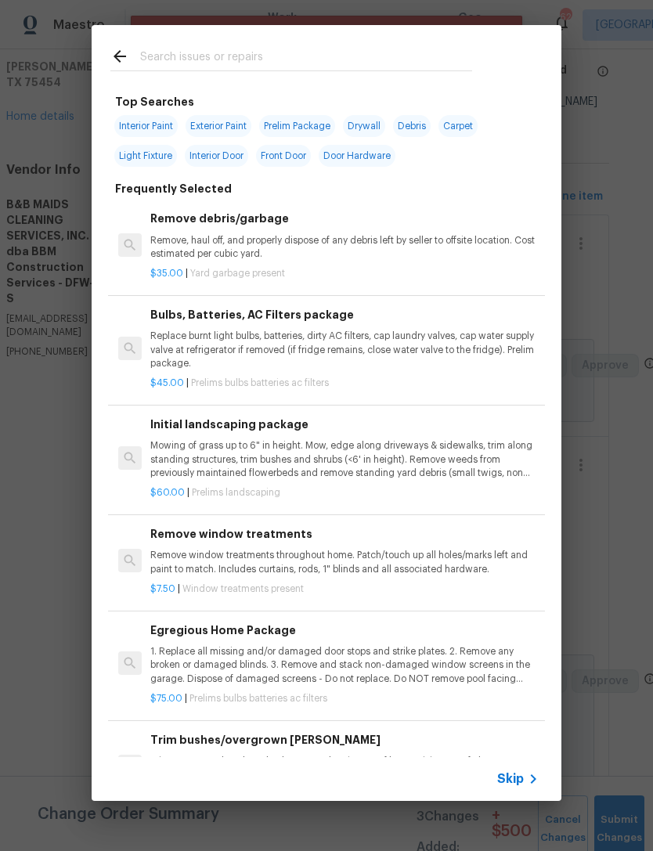
click at [416, 54] on input "text" at bounding box center [306, 58] width 332 height 23
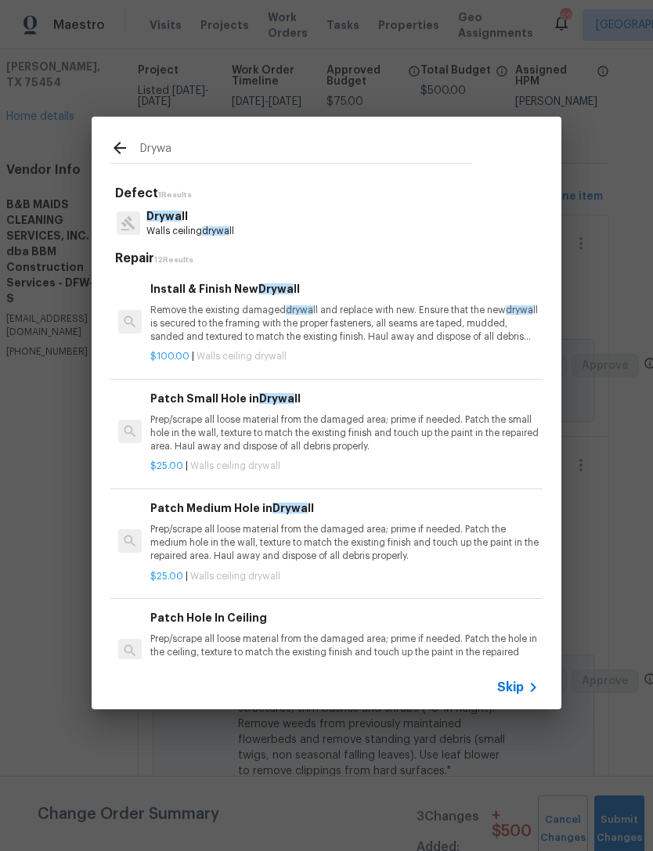
type input "Drywa"
click at [270, 238] on div "Drywa ll Walls ceiling drywa ll" at bounding box center [326, 223] width 432 height 42
click at [196, 233] on p "Walls ceiling drywa ll" at bounding box center [190, 231] width 88 height 13
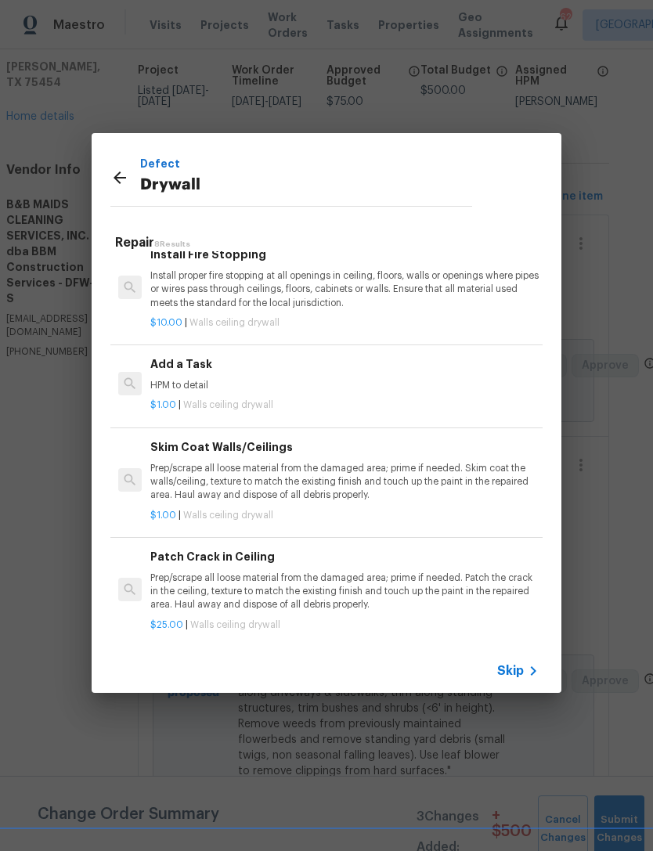
scroll to position [455, 0]
click at [263, 588] on p "Prep/scrape all loose material from the damaged area; prime if needed. Patch th…" at bounding box center [344, 593] width 388 height 40
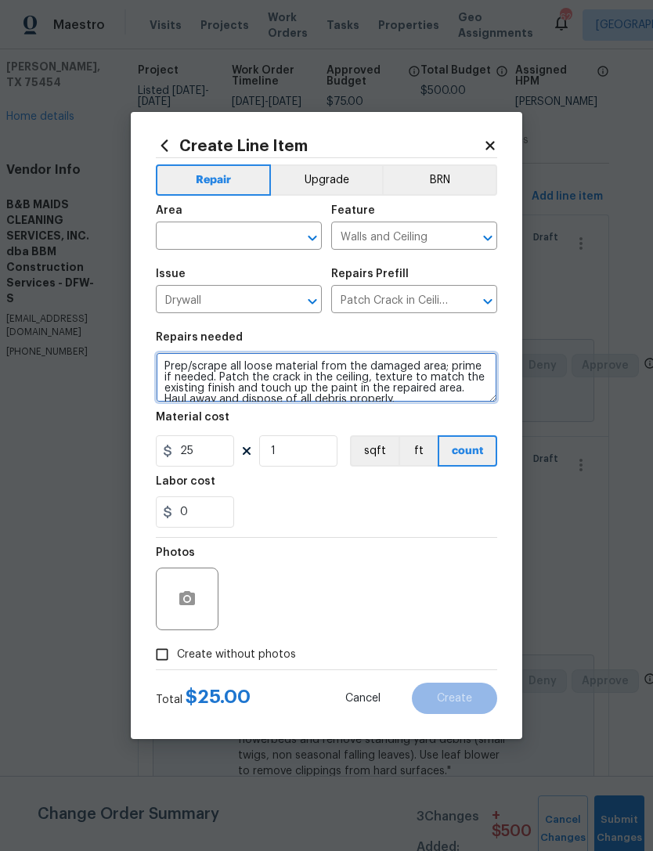
click at [175, 370] on textarea "Prep/scrape all loose material from the damaged area; prime if needed. Patch th…" at bounding box center [326, 377] width 341 height 50
click at [170, 365] on textarea "Prep/scrape all loose material from the damaged area; prime if needed. Patch th…" at bounding box center [326, 377] width 341 height 50
type textarea "Repair all drywall cracking throughout, texture and paint to match, Prep/scrape…"
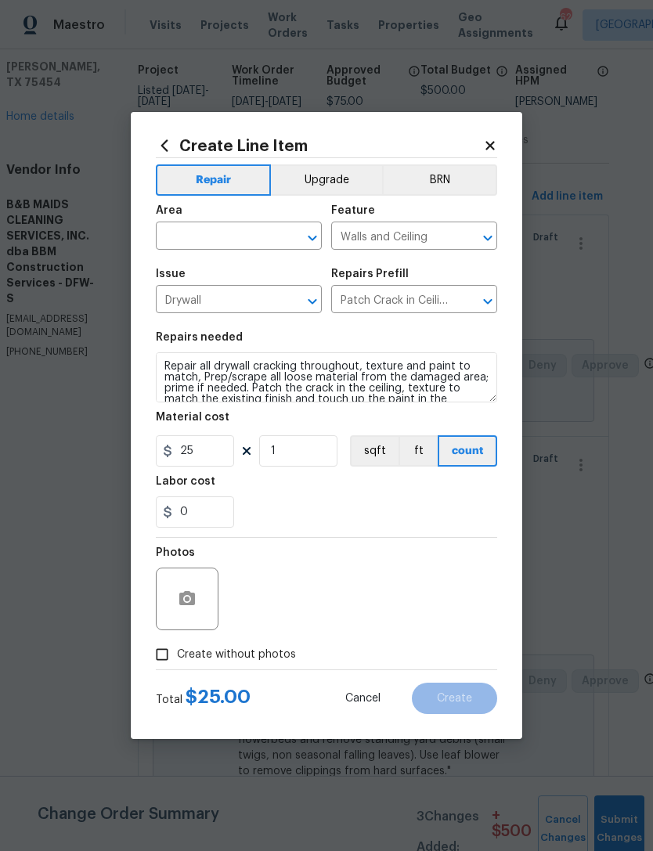
click at [383, 517] on div "0" at bounding box center [326, 511] width 341 height 31
click at [208, 442] on input "25" at bounding box center [195, 450] width 78 height 31
click at [215, 453] on input "25" at bounding box center [195, 450] width 78 height 31
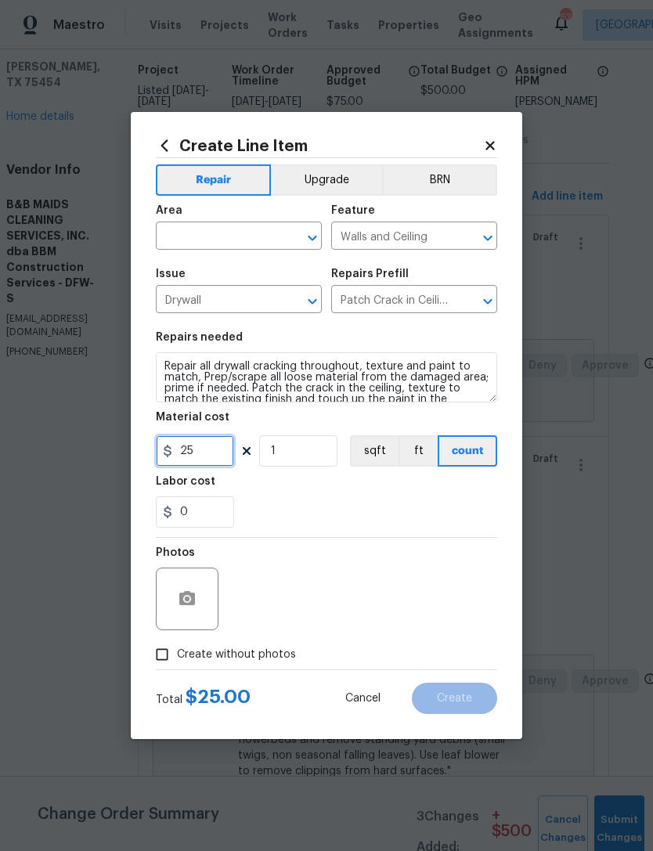
click at [219, 460] on input "25" at bounding box center [195, 450] width 78 height 31
type input "400"
click at [394, 522] on div "0" at bounding box center [326, 511] width 341 height 31
click at [218, 258] on span "Area ​" at bounding box center [239, 227] width 166 height 63
click at [218, 257] on span "Area ​" at bounding box center [239, 227] width 166 height 63
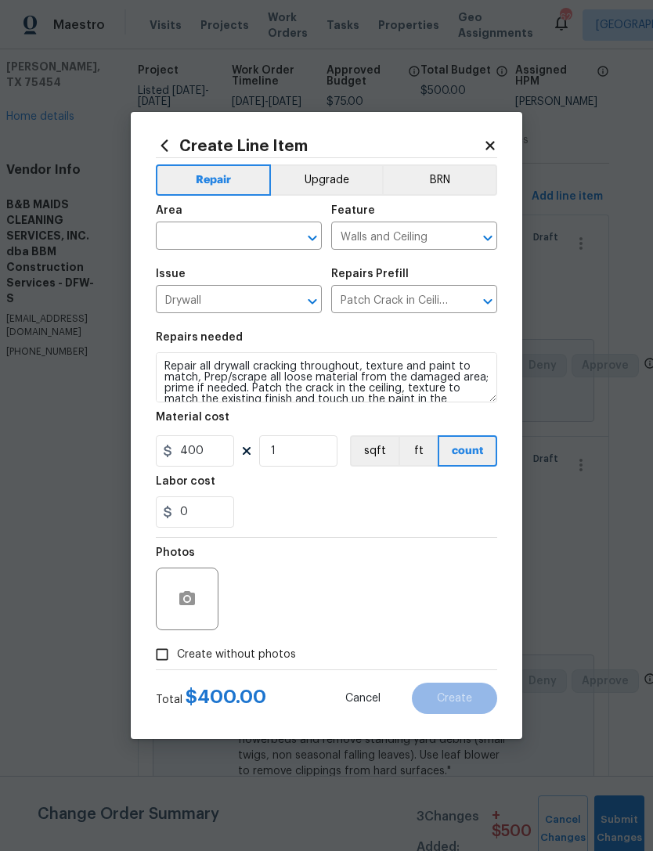
click at [254, 244] on input "text" at bounding box center [217, 237] width 122 height 24
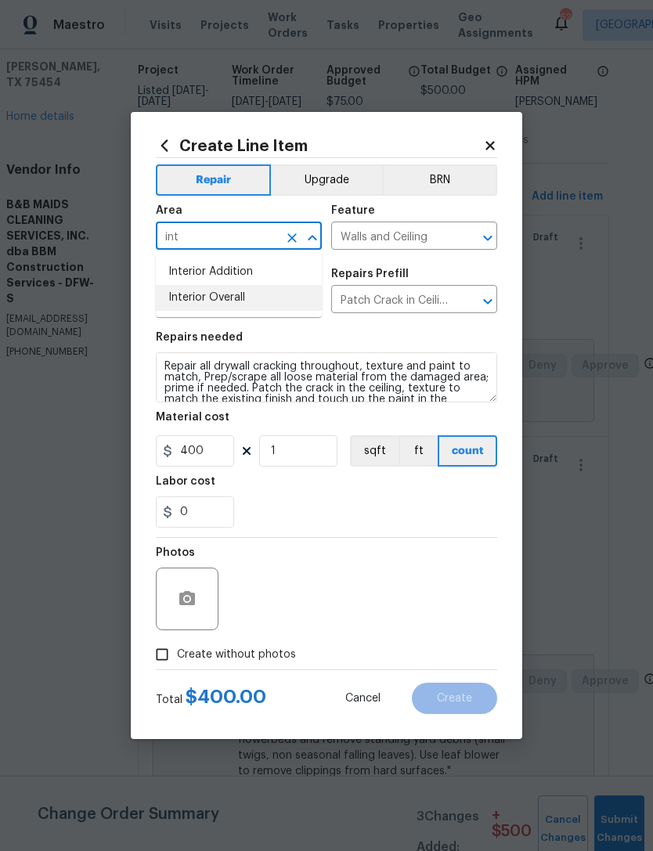
click at [284, 297] on li "Interior Overall" at bounding box center [239, 298] width 166 height 26
type input "Interior Overall"
click at [384, 522] on div "0" at bounding box center [326, 511] width 341 height 31
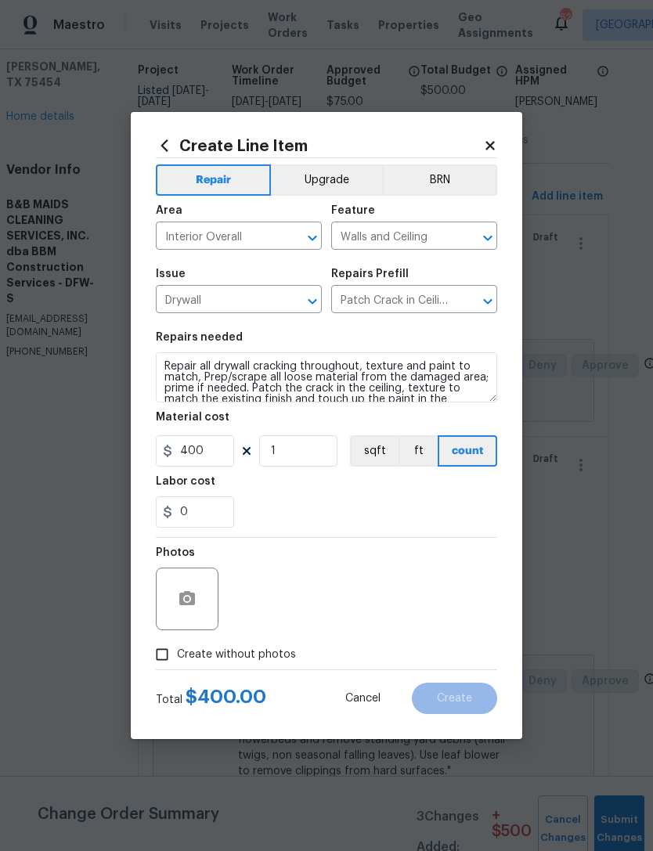
click at [260, 662] on span "Create without photos" at bounding box center [236, 655] width 119 height 16
click at [177, 662] on input "Create without photos" at bounding box center [162, 655] width 30 height 30
checkbox input "true"
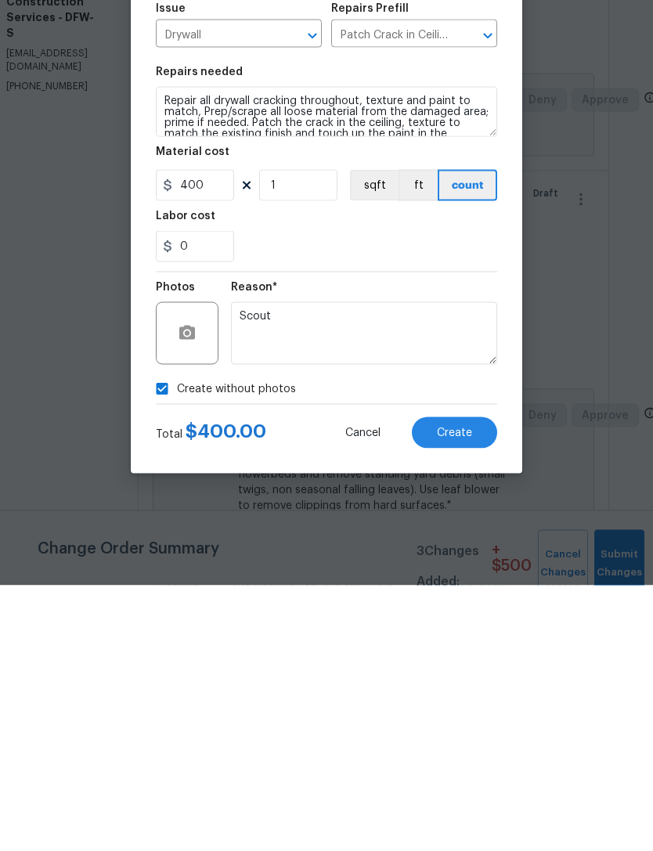
type textarea "Scout"
click at [446, 683] on button "Create" at bounding box center [454, 698] width 85 height 31
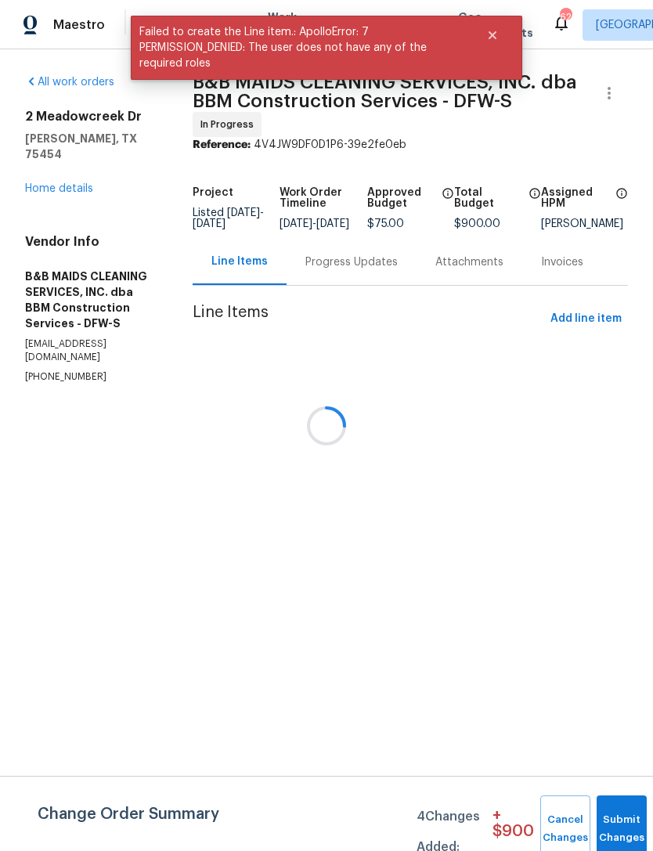
scroll to position [0, 0]
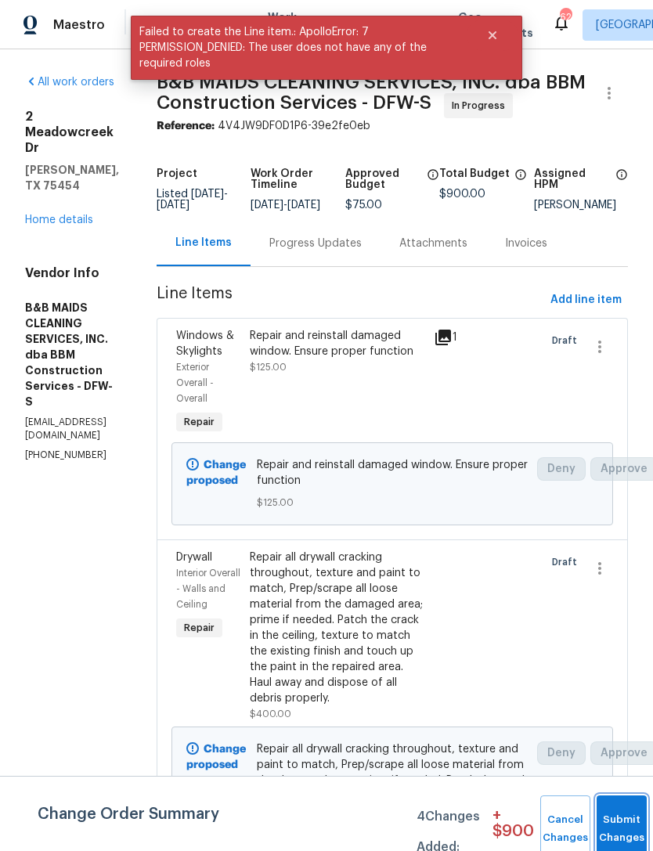
click at [627, 817] on button "Submit Changes" at bounding box center [622, 829] width 50 height 67
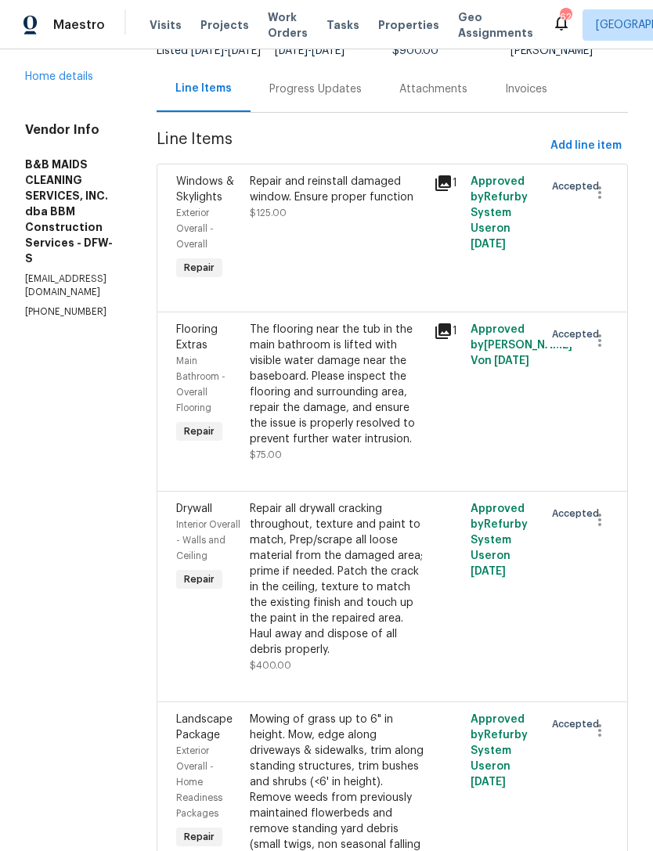
scroll to position [92, 0]
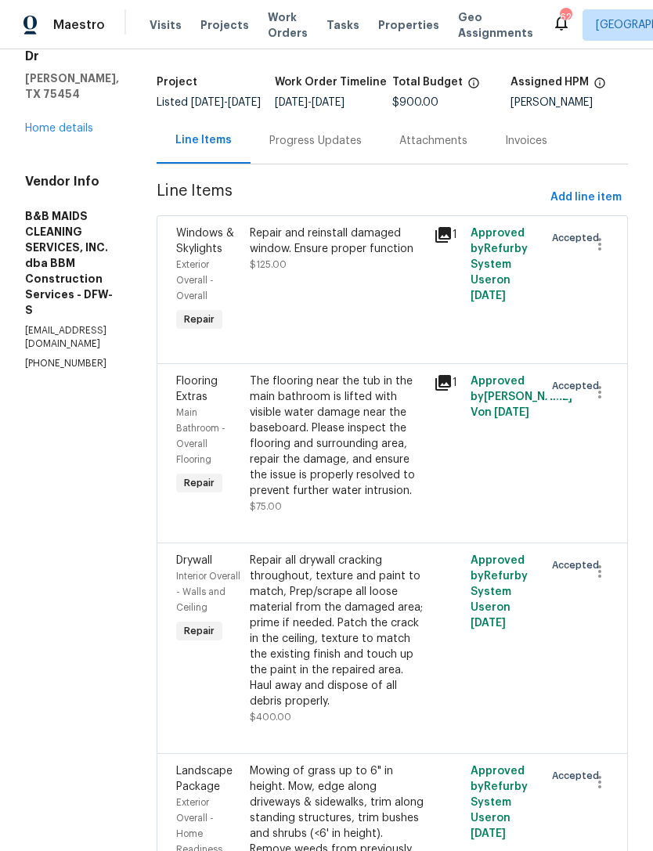
click at [362, 149] on div "Progress Updates" at bounding box center [315, 141] width 92 height 16
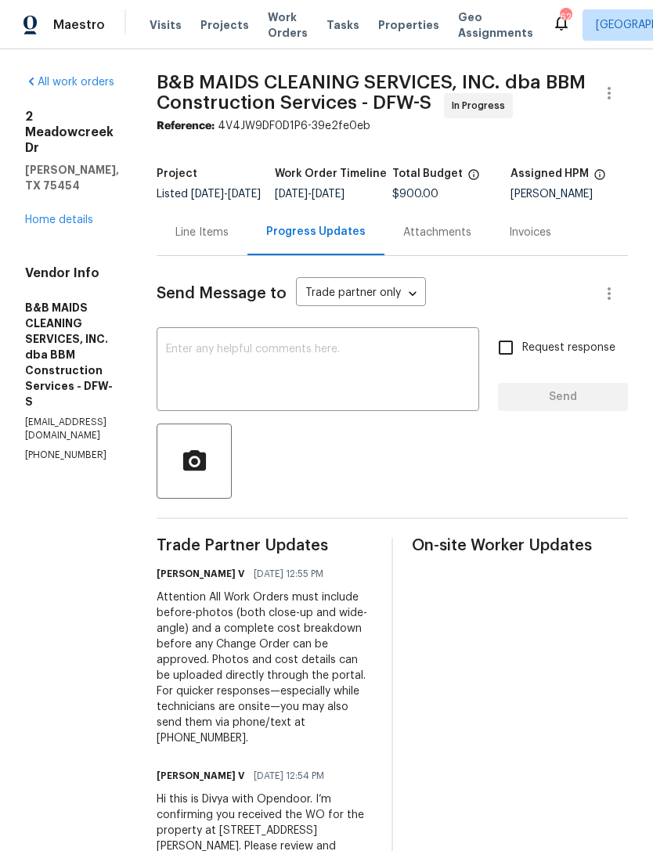
click at [379, 399] on textarea at bounding box center [318, 371] width 304 height 55
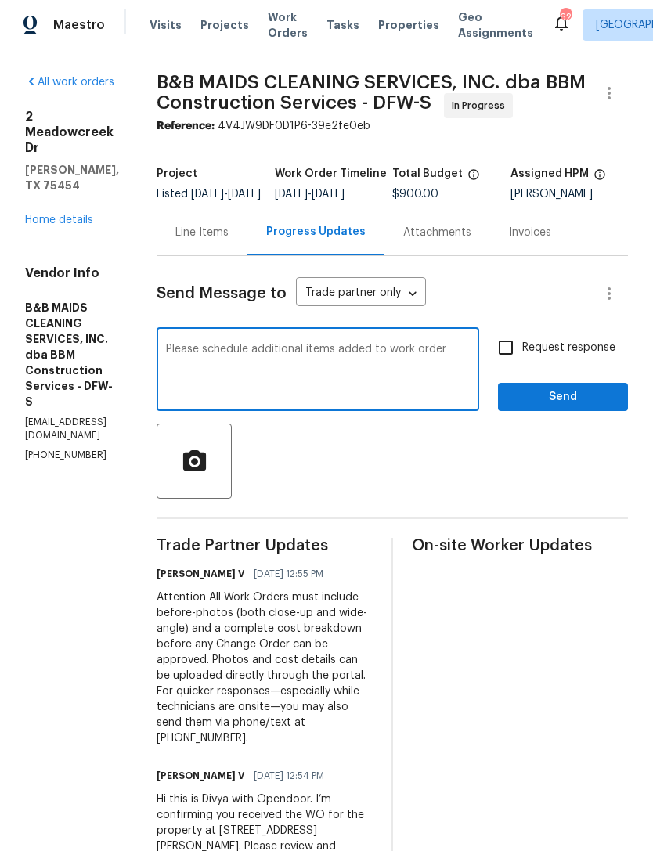
type textarea "Please schedule additional items added to work order"
click at [554, 407] on span "Send" at bounding box center [563, 398] width 105 height 20
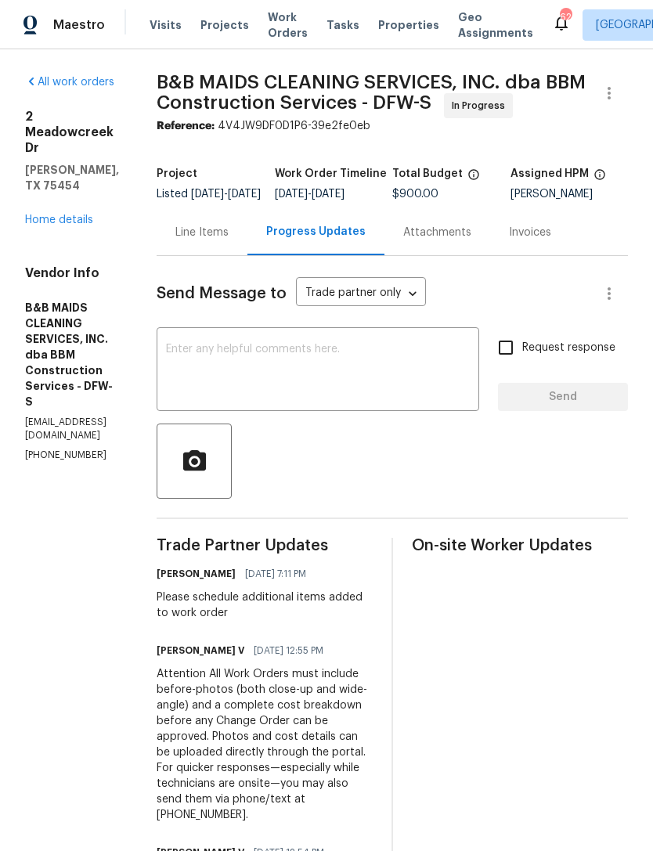
click at [69, 215] on link "Home details" at bounding box center [59, 220] width 68 height 11
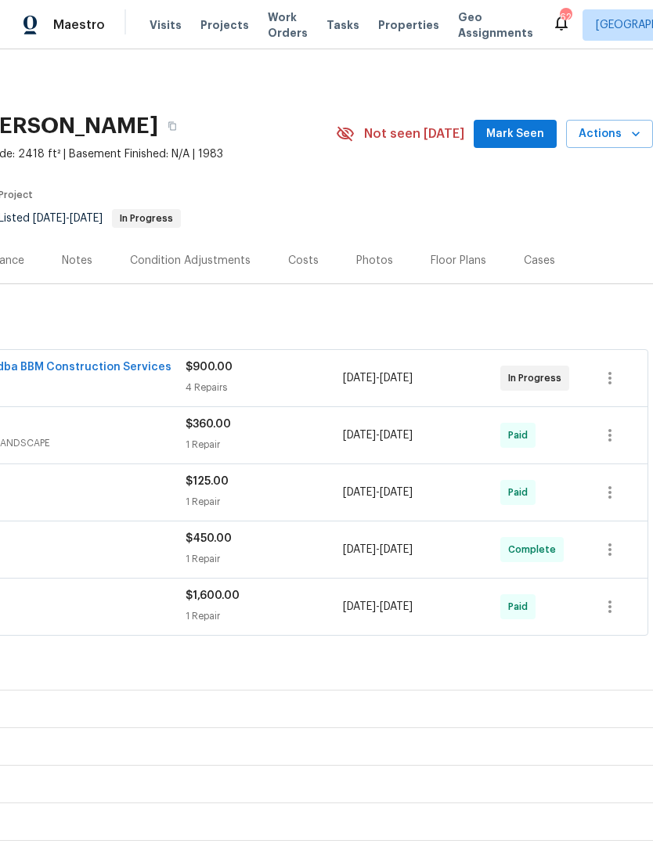
scroll to position [0, 232]
